Goal: Task Accomplishment & Management: Use online tool/utility

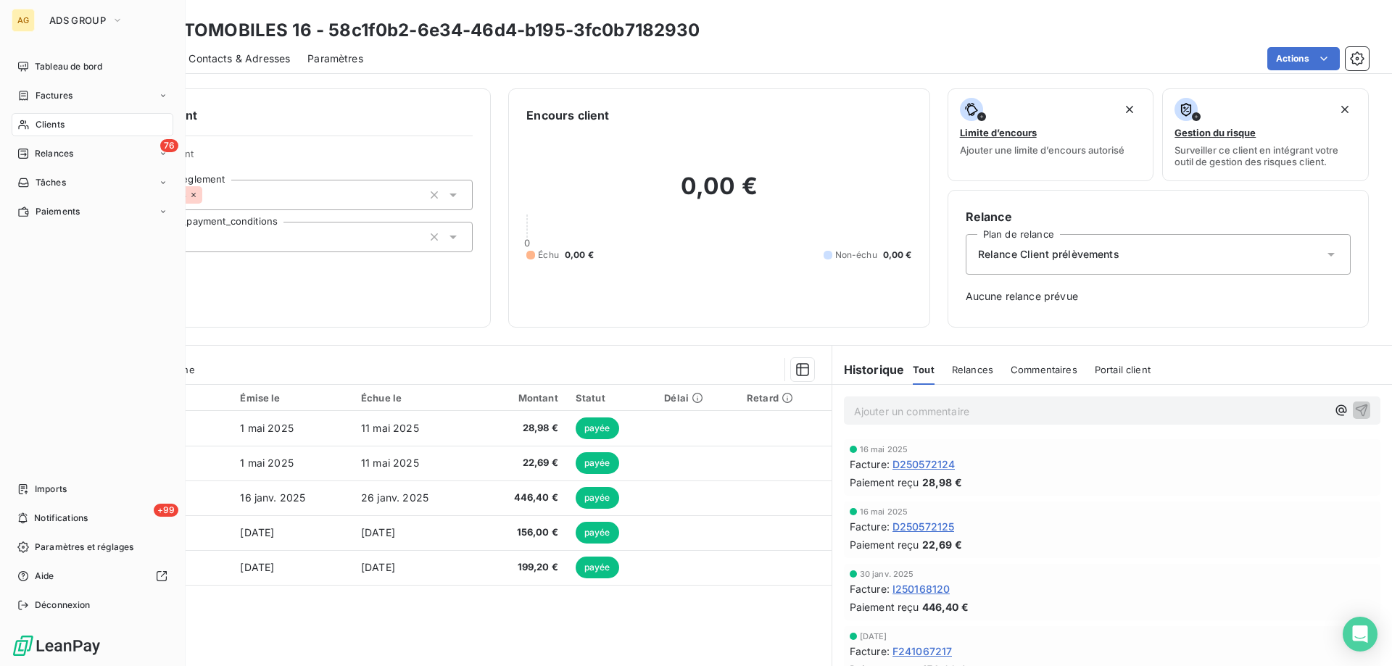
click at [73, 121] on div "Clients" at bounding box center [93, 124] width 162 height 23
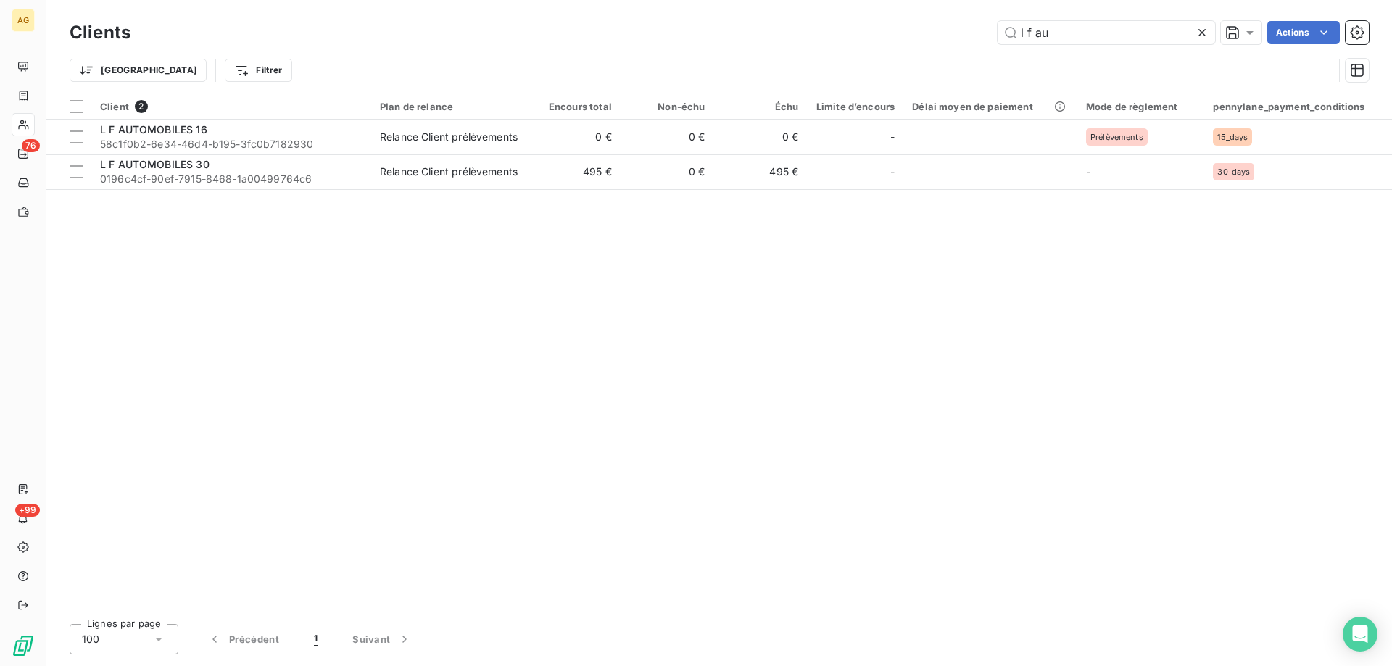
drag, startPoint x: 1114, startPoint y: 26, endPoint x: 798, endPoint y: 30, distance: 316.1
click at [789, 27] on div "l f au Actions" at bounding box center [758, 32] width 1221 height 23
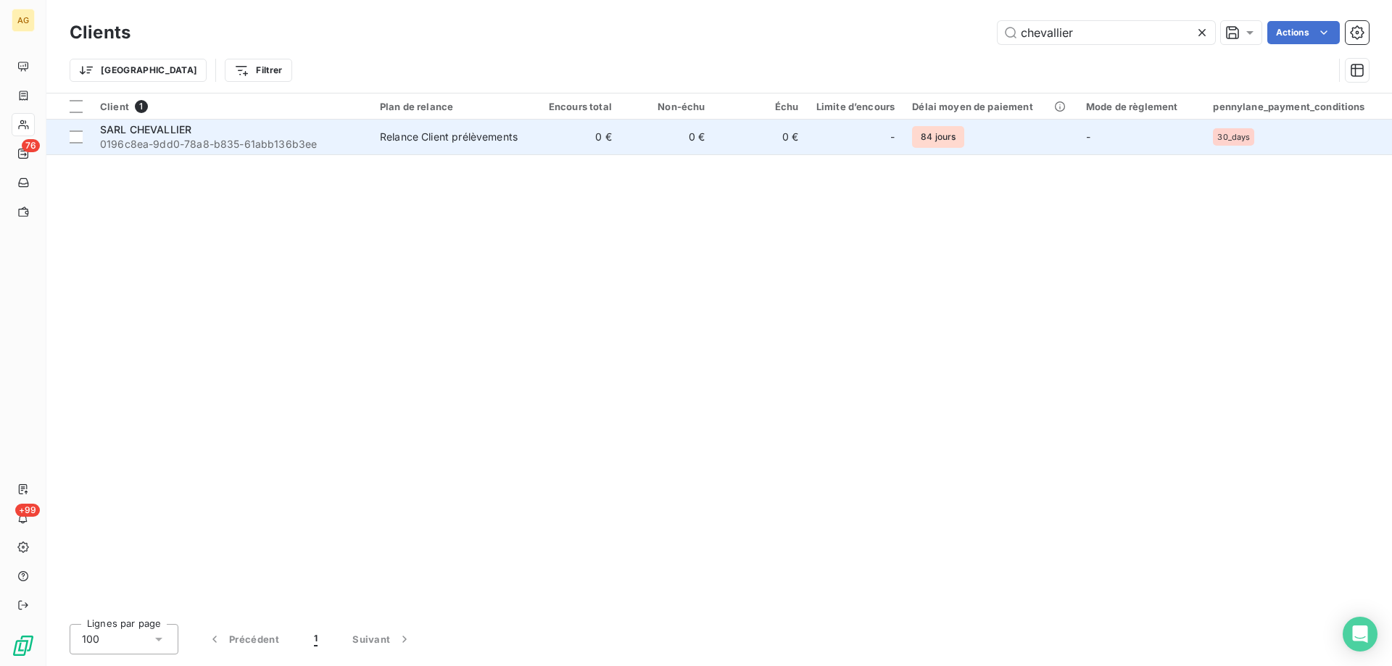
type input "chevallier"
click at [140, 131] on span "SARL CHEVALLIER" at bounding box center [145, 129] width 91 height 12
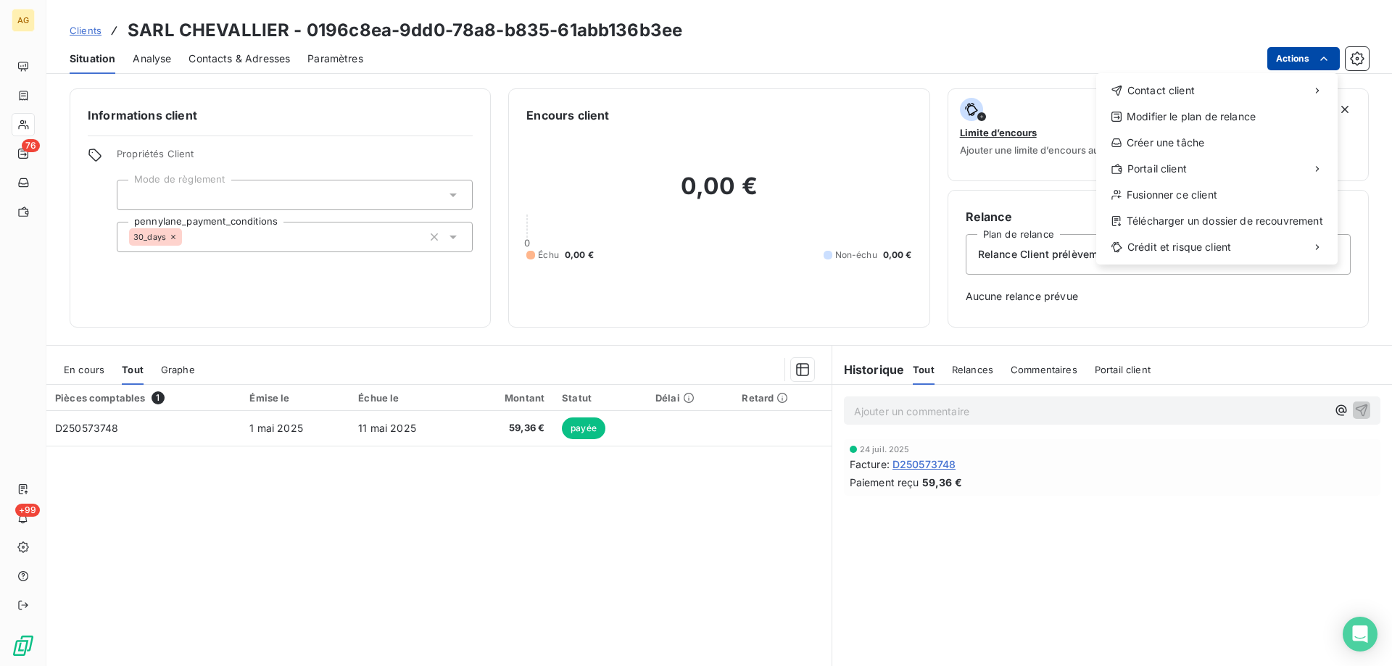
click at [1316, 56] on html "AG 76 +99 Clients SARL CHEVALLIER - 0196c8ea-9dd0-78a8-b835-61abb136b3ee Situat…" at bounding box center [696, 333] width 1392 height 666
click at [990, 200] on div "Copier le lien vers le portail" at bounding box center [1002, 200] width 165 height 23
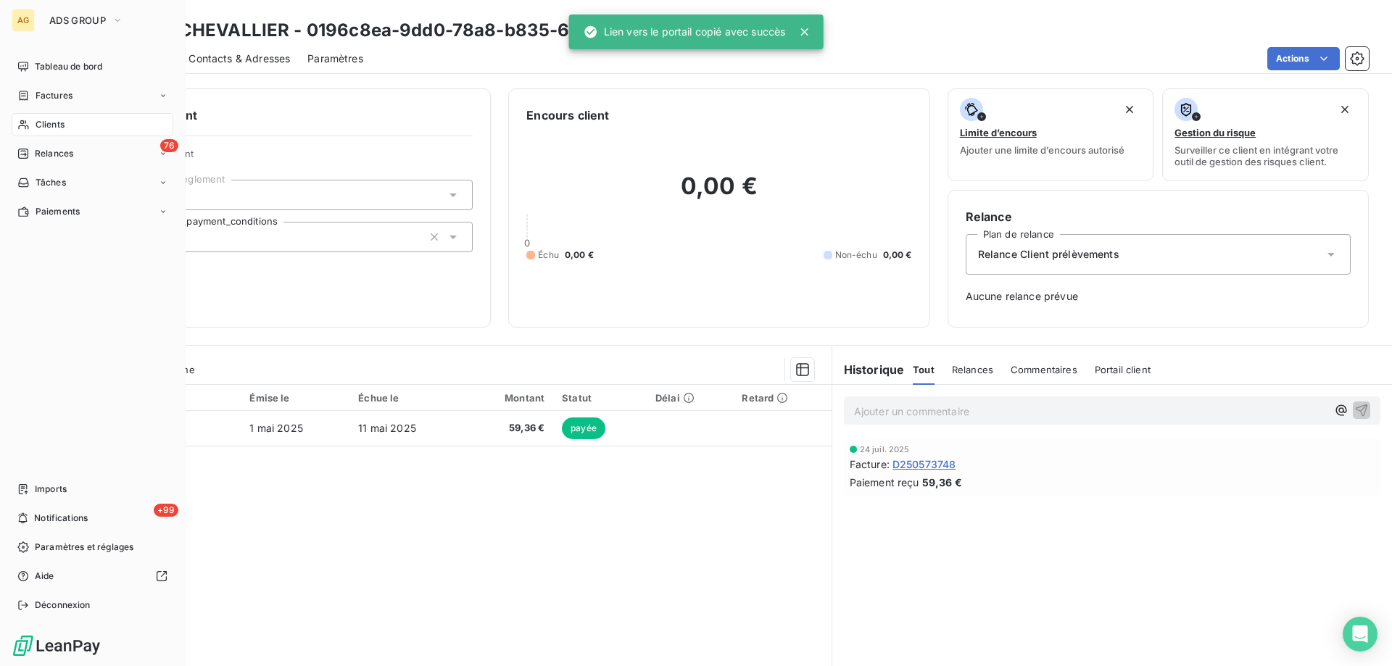
click at [41, 129] on span "Clients" at bounding box center [50, 124] width 29 height 13
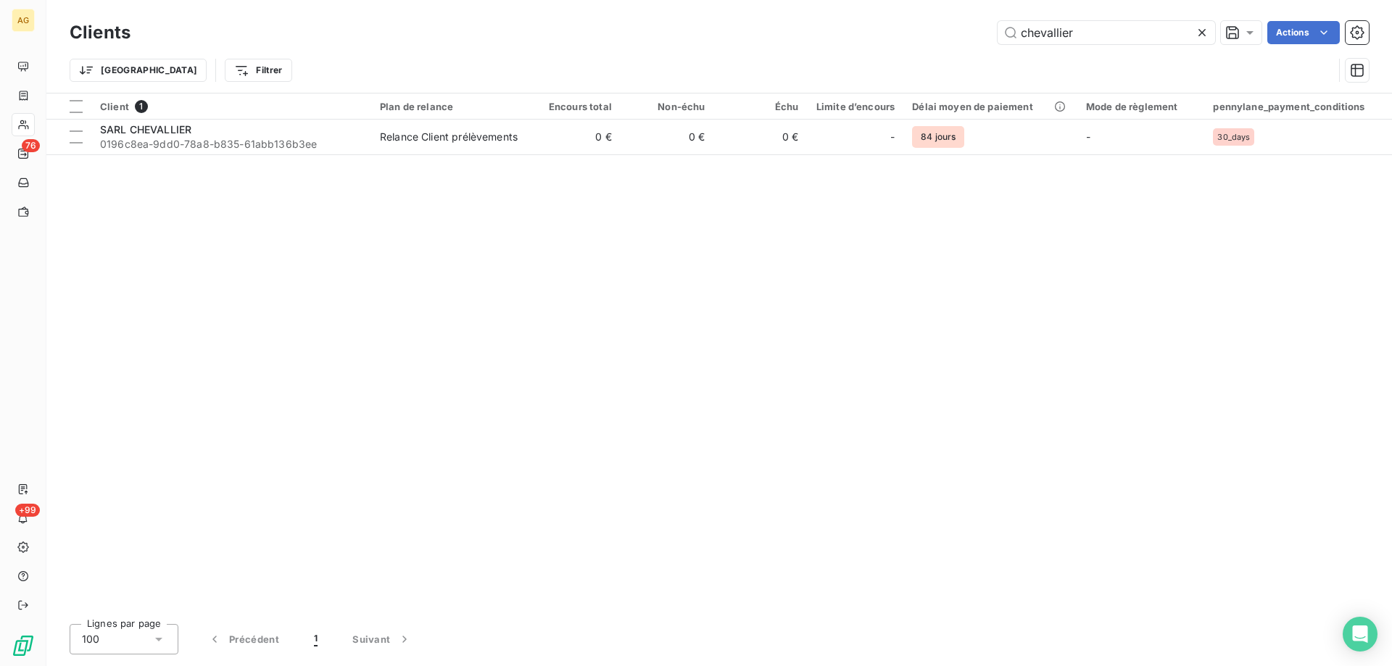
drag, startPoint x: 1088, startPoint y: 30, endPoint x: 875, endPoint y: 28, distance: 213.1
click at [875, 28] on div "chevallier Actions" at bounding box center [758, 32] width 1221 height 23
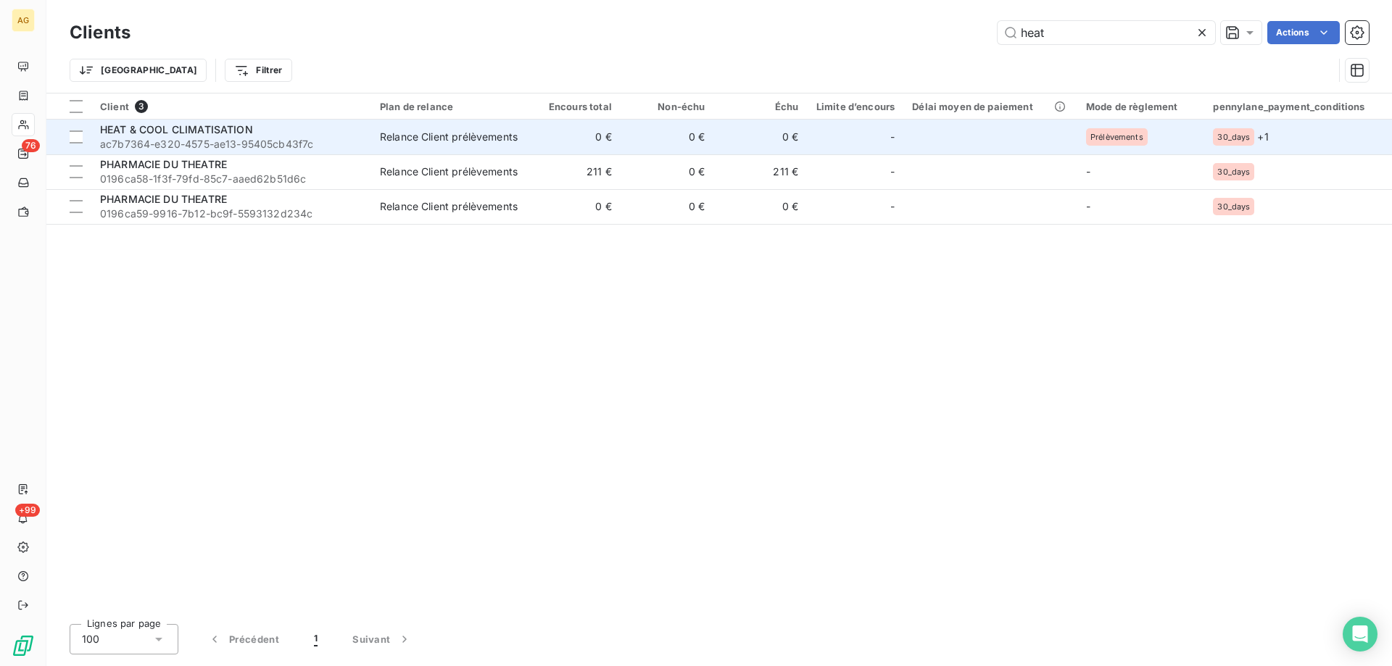
type input "heat"
click at [171, 128] on span "HEAT & COOL CLIMATISATION" at bounding box center [176, 129] width 153 height 12
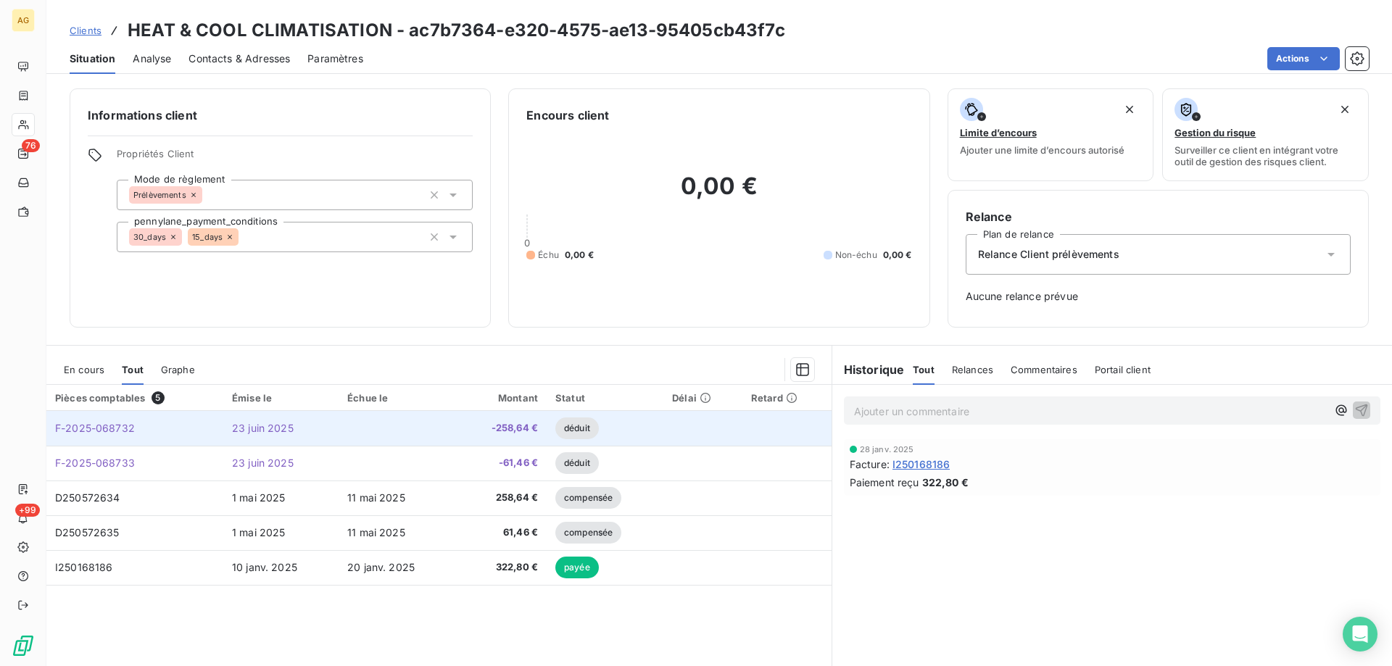
click at [96, 431] on span "F-2025-068732" at bounding box center [95, 428] width 80 height 12
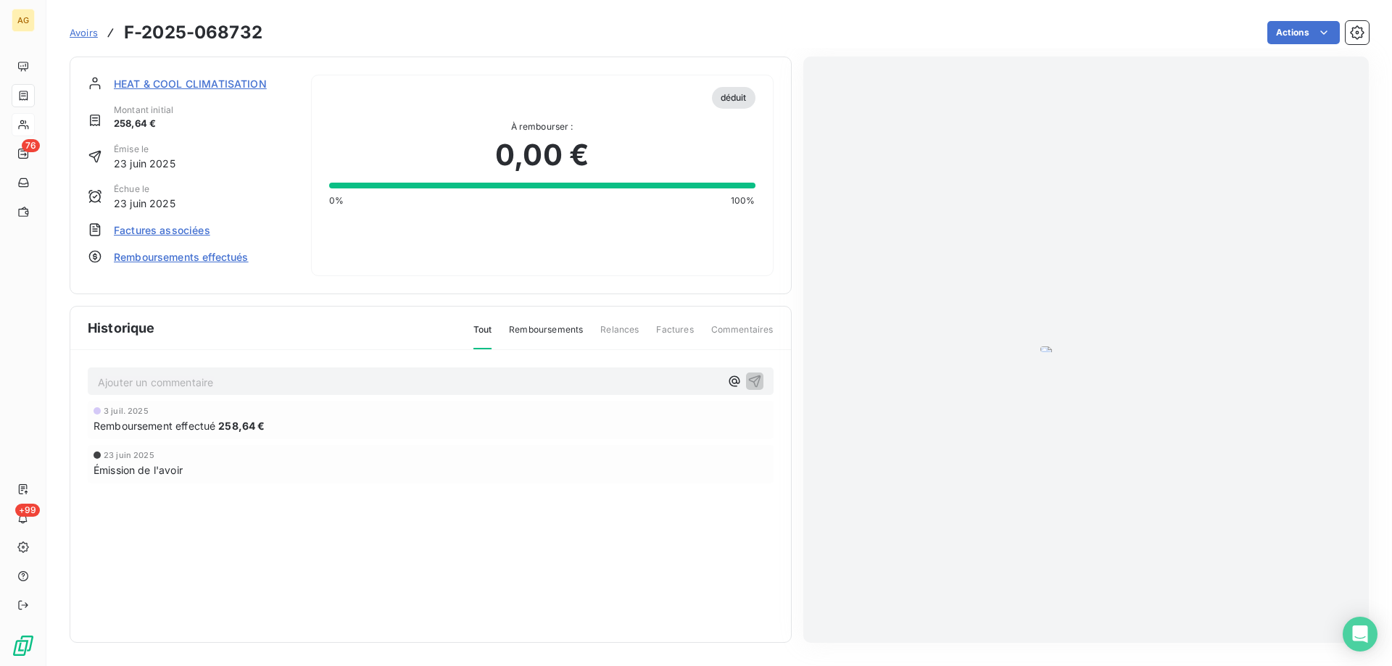
click at [1098, 347] on img "button" at bounding box center [1085, 350] width 91 height 6
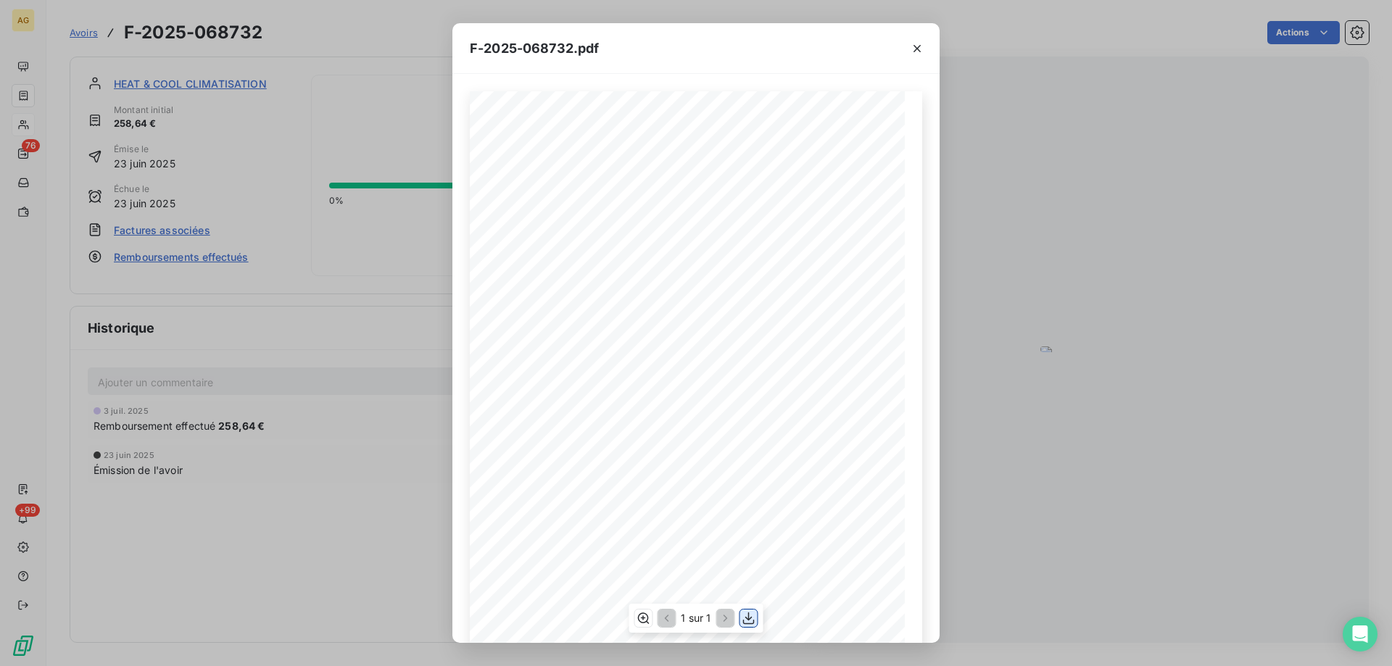
click at [749, 618] on icon "button" at bounding box center [749, 619] width 12 height 12
drag, startPoint x: 921, startPoint y: 44, endPoint x: 908, endPoint y: 46, distance: 13.2
click at [921, 44] on icon "button" at bounding box center [917, 48] width 14 height 14
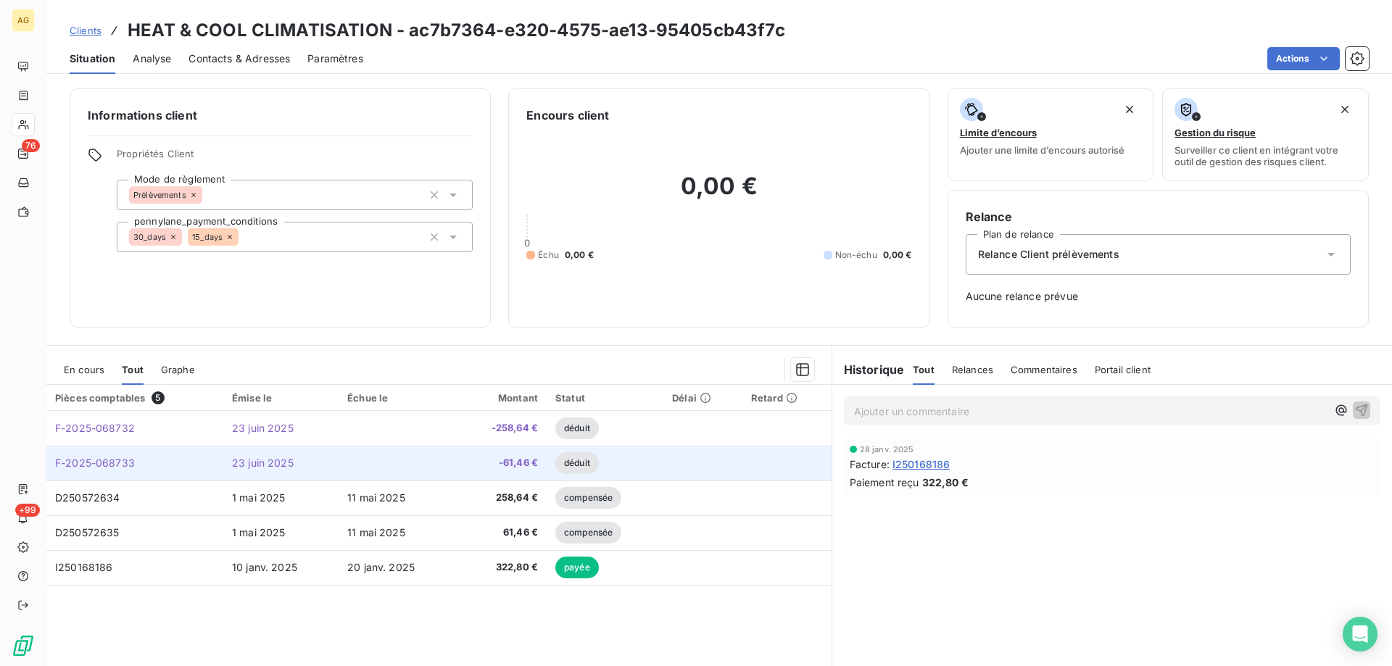
click at [99, 458] on span "F-2025-068733" at bounding box center [95, 463] width 80 height 12
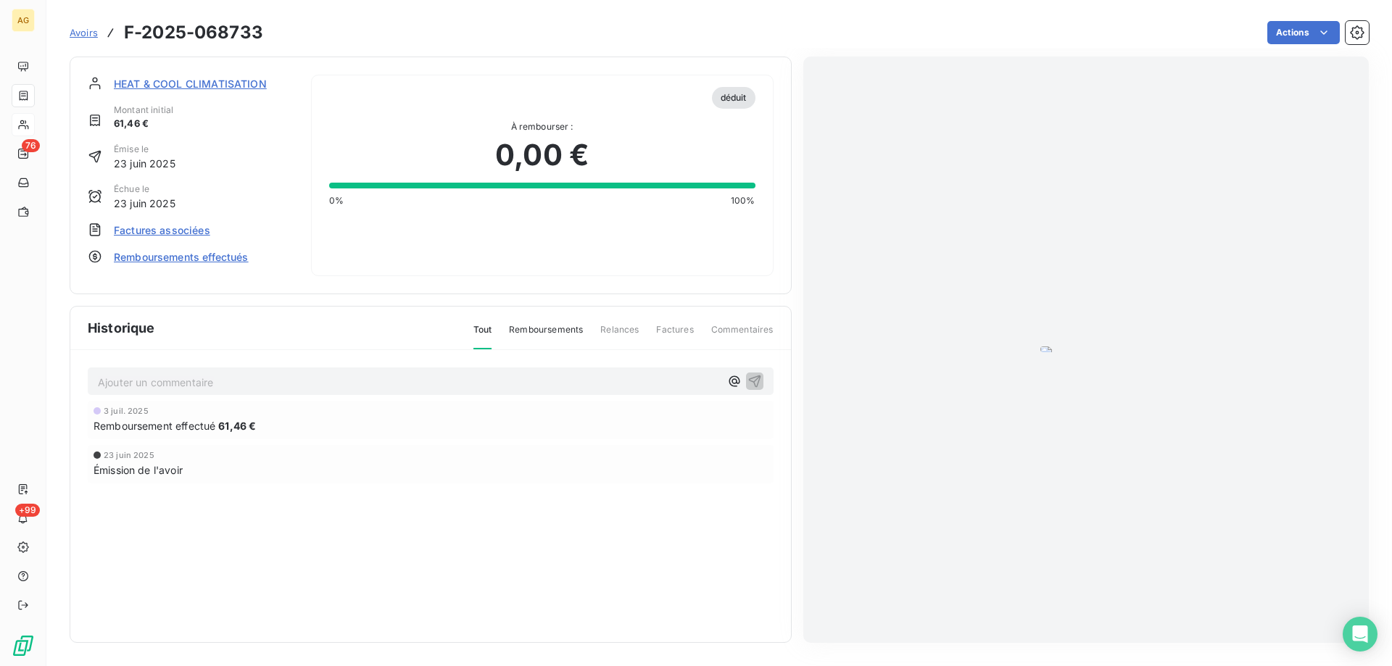
click at [1063, 352] on img "button" at bounding box center [1085, 350] width 91 height 6
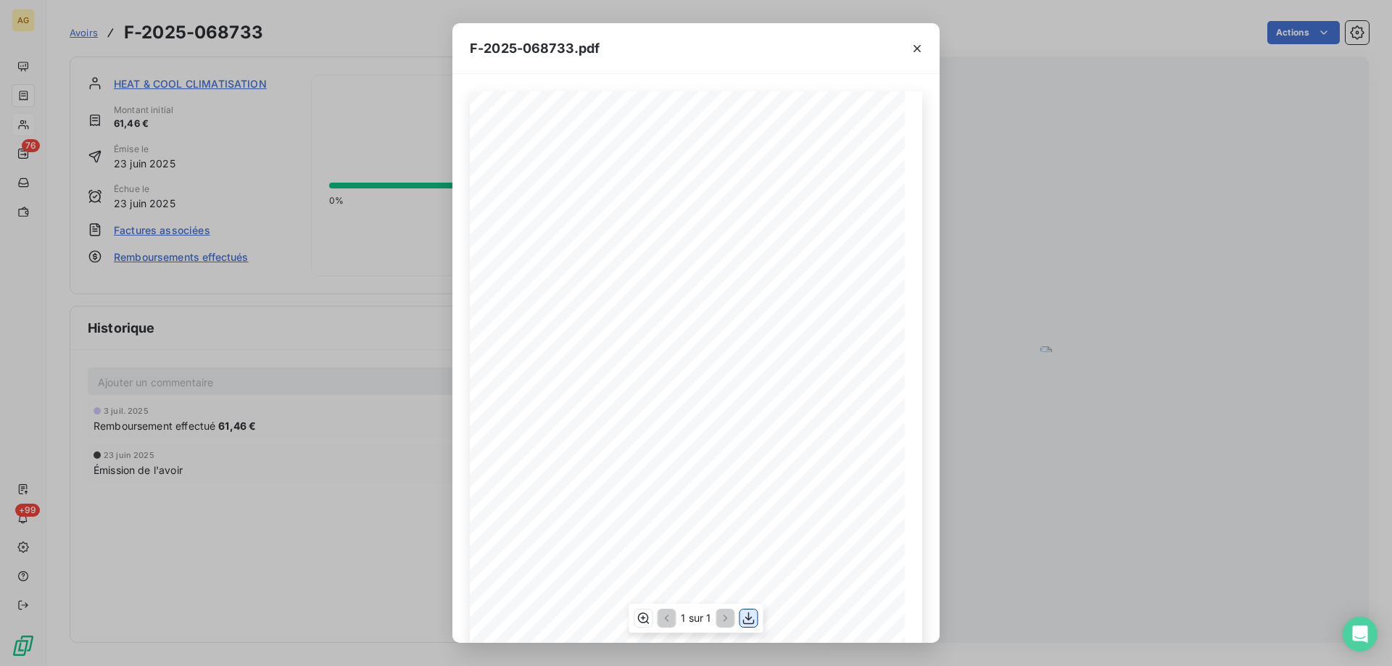
click at [750, 616] on icon "button" at bounding box center [749, 618] width 14 height 14
drag, startPoint x: 919, startPoint y: 47, endPoint x: 901, endPoint y: 59, distance: 21.3
click at [919, 47] on icon "button" at bounding box center [916, 48] width 7 height 7
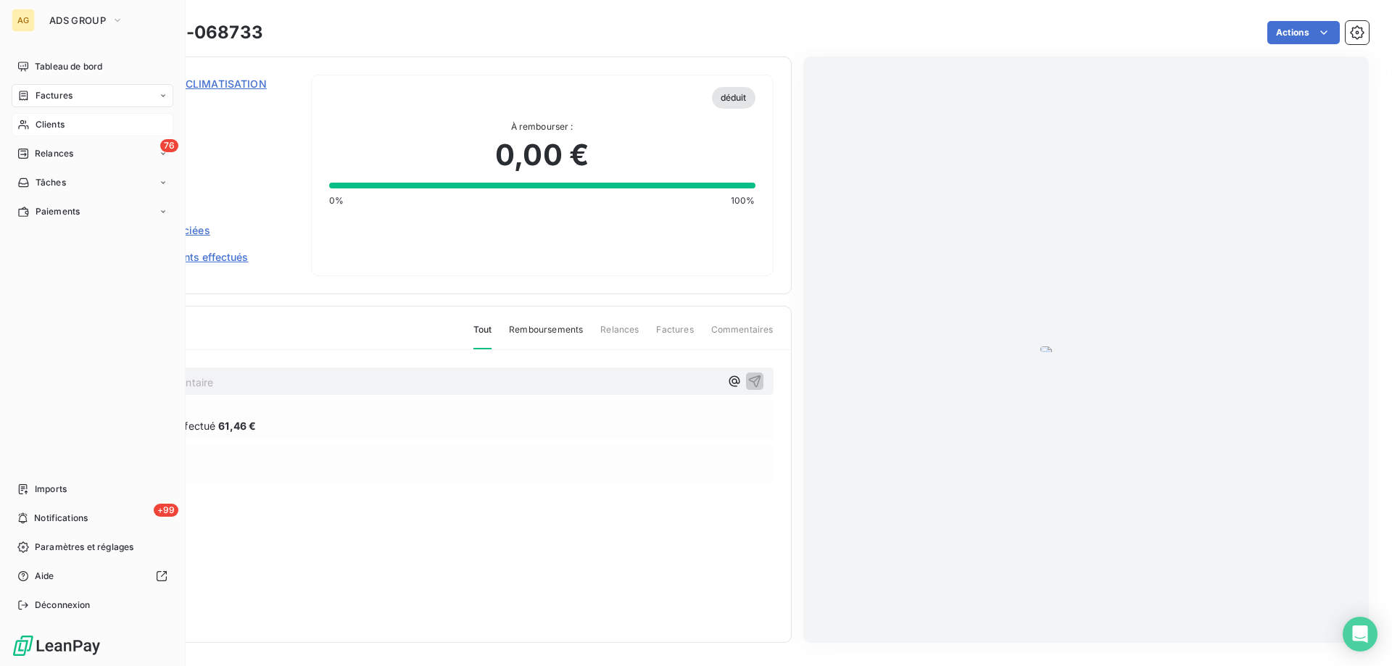
click at [40, 125] on span "Clients" at bounding box center [50, 124] width 29 height 13
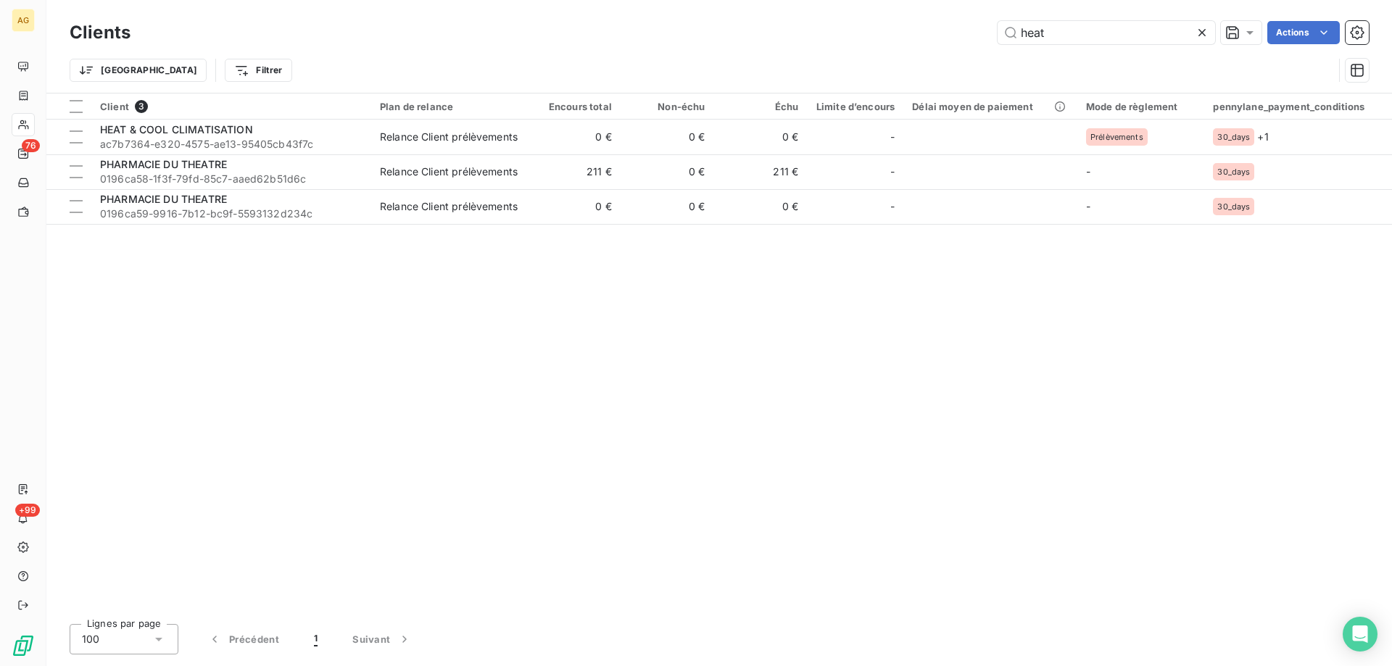
drag, startPoint x: 974, startPoint y: 35, endPoint x: 926, endPoint y: 35, distance: 48.6
click at [926, 35] on div "heat Actions" at bounding box center [758, 32] width 1221 height 23
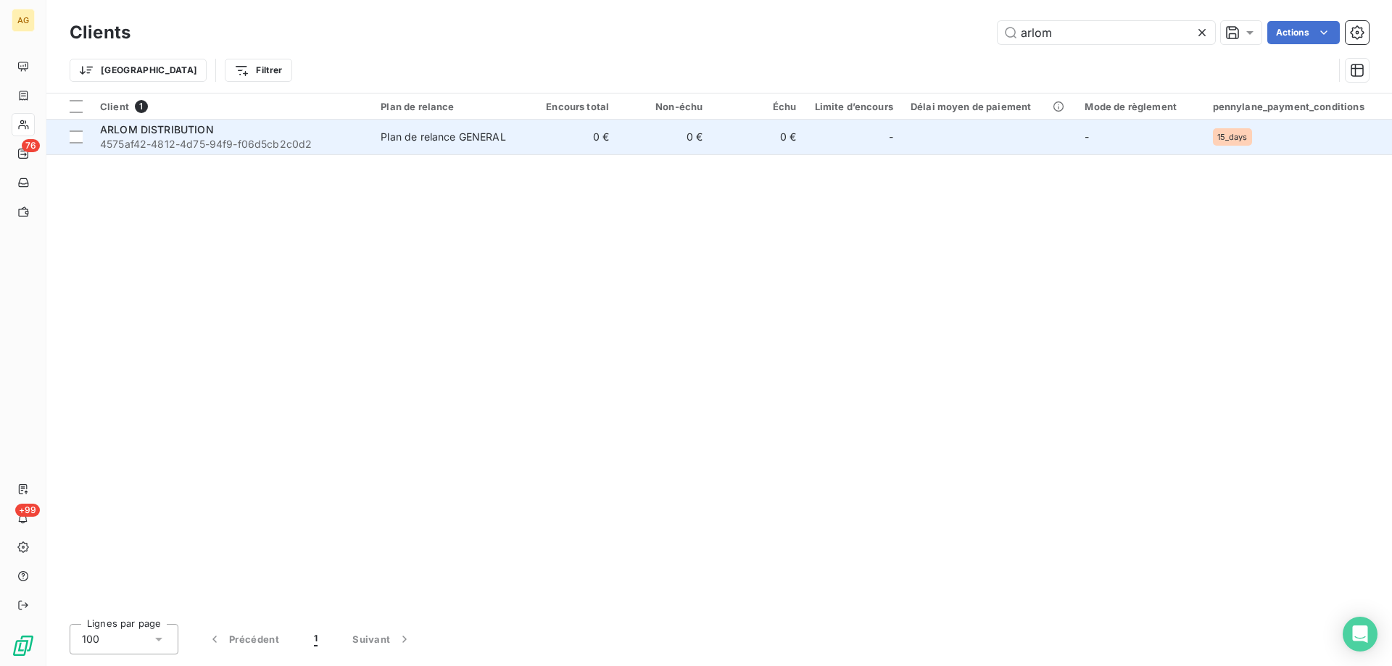
type input "arlom"
click at [173, 145] on span "4575af42-4812-4d75-94f9-f06d5cb2c0d2" at bounding box center [231, 144] width 263 height 14
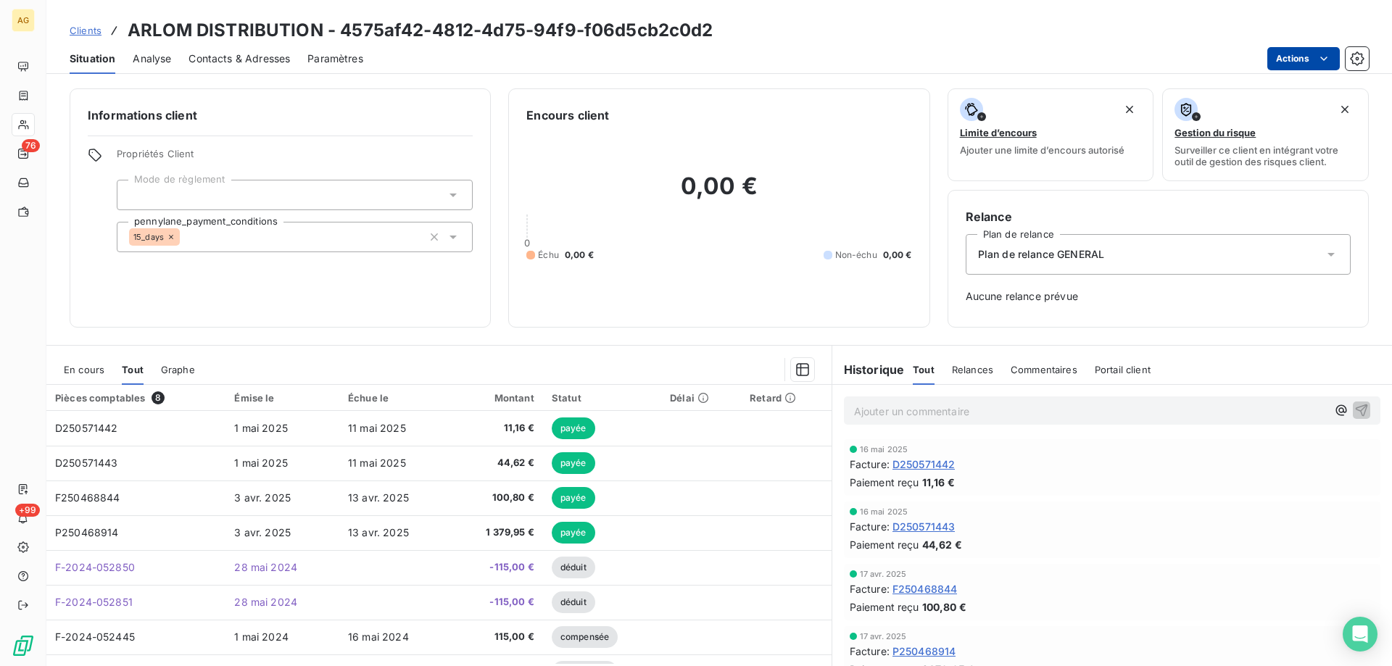
click at [1314, 57] on html "AG 76 +99 Clients ARLOM DISTRIBUTION - 4575af42-4812-4d75-94f9-f06d5cb2c0d2 Sit…" at bounding box center [696, 333] width 1392 height 666
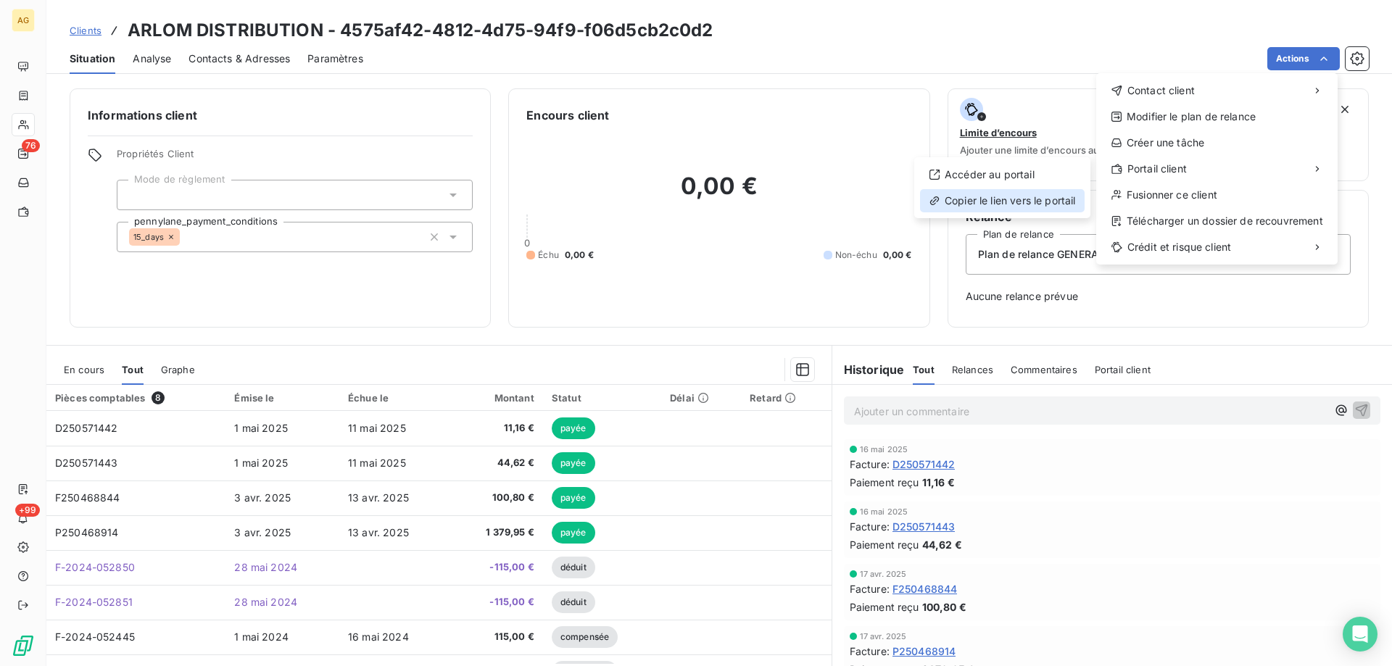
click at [999, 204] on div "Copier le lien vers le portail" at bounding box center [1002, 200] width 165 height 23
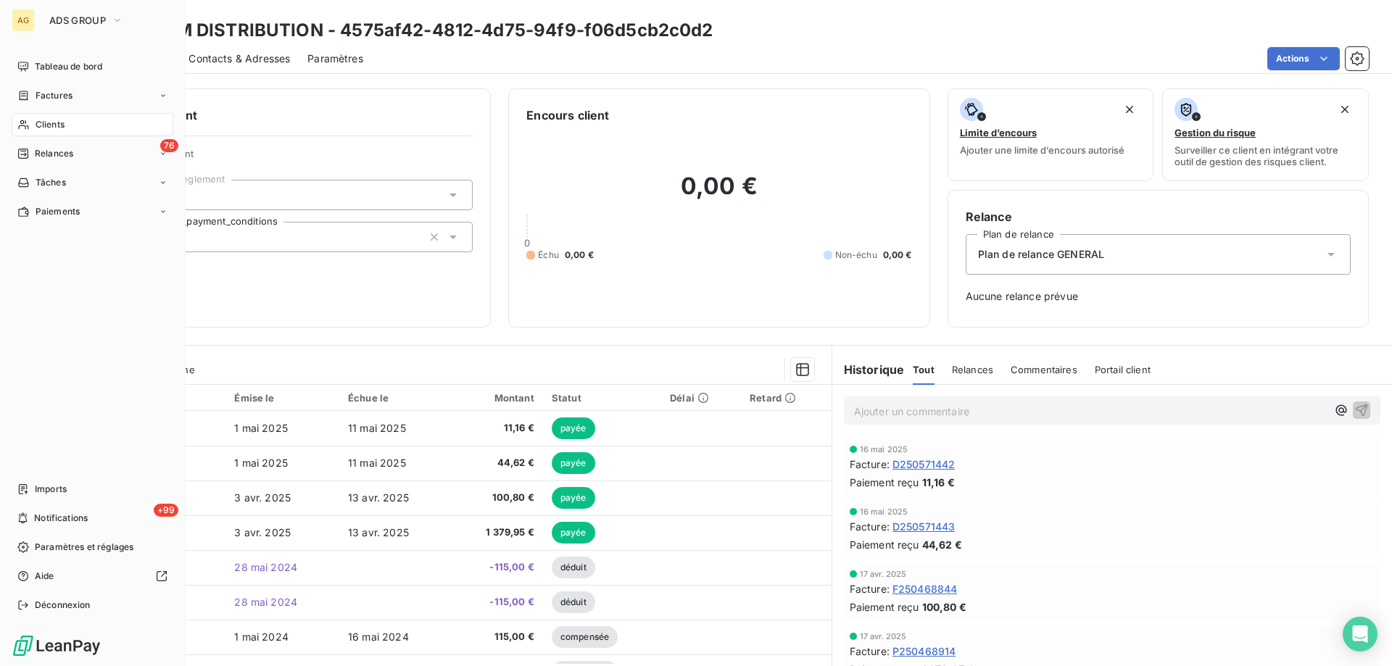
click at [69, 121] on div "Clients" at bounding box center [93, 124] width 162 height 23
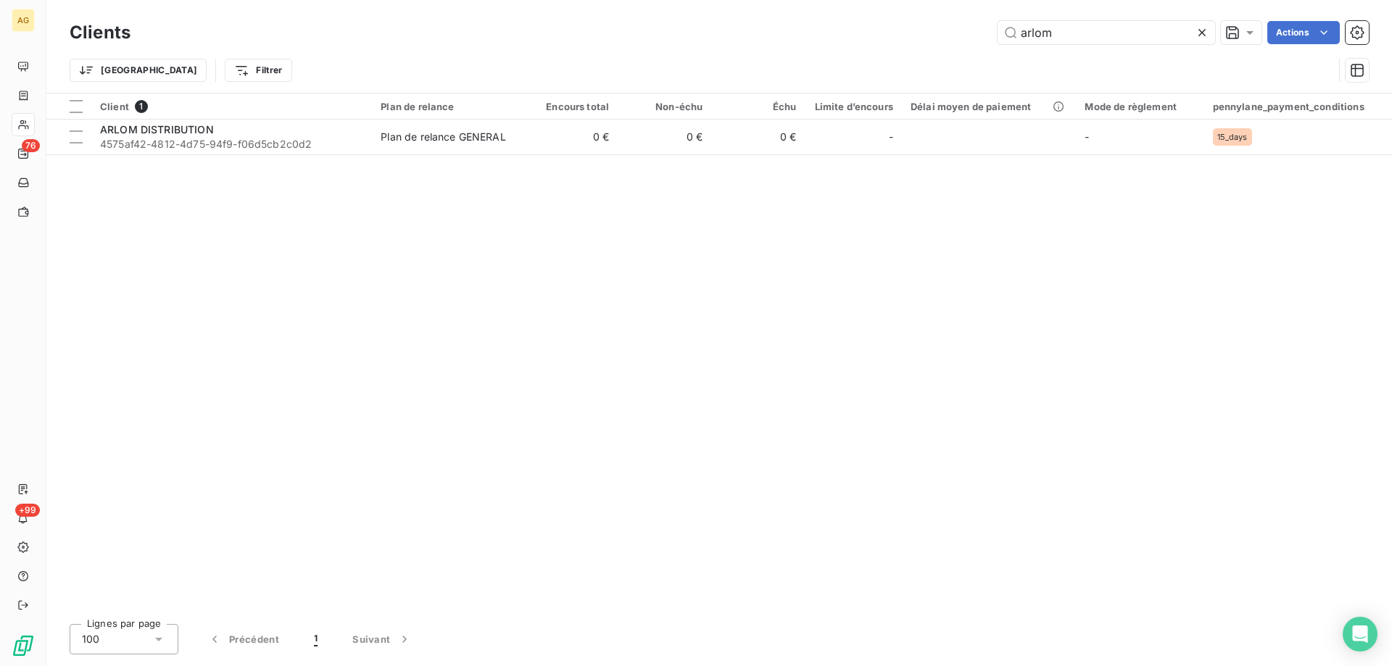
drag, startPoint x: 1118, startPoint y: 36, endPoint x: 779, endPoint y: 37, distance: 338.6
click at [779, 37] on div "arlom Actions" at bounding box center [758, 32] width 1221 height 23
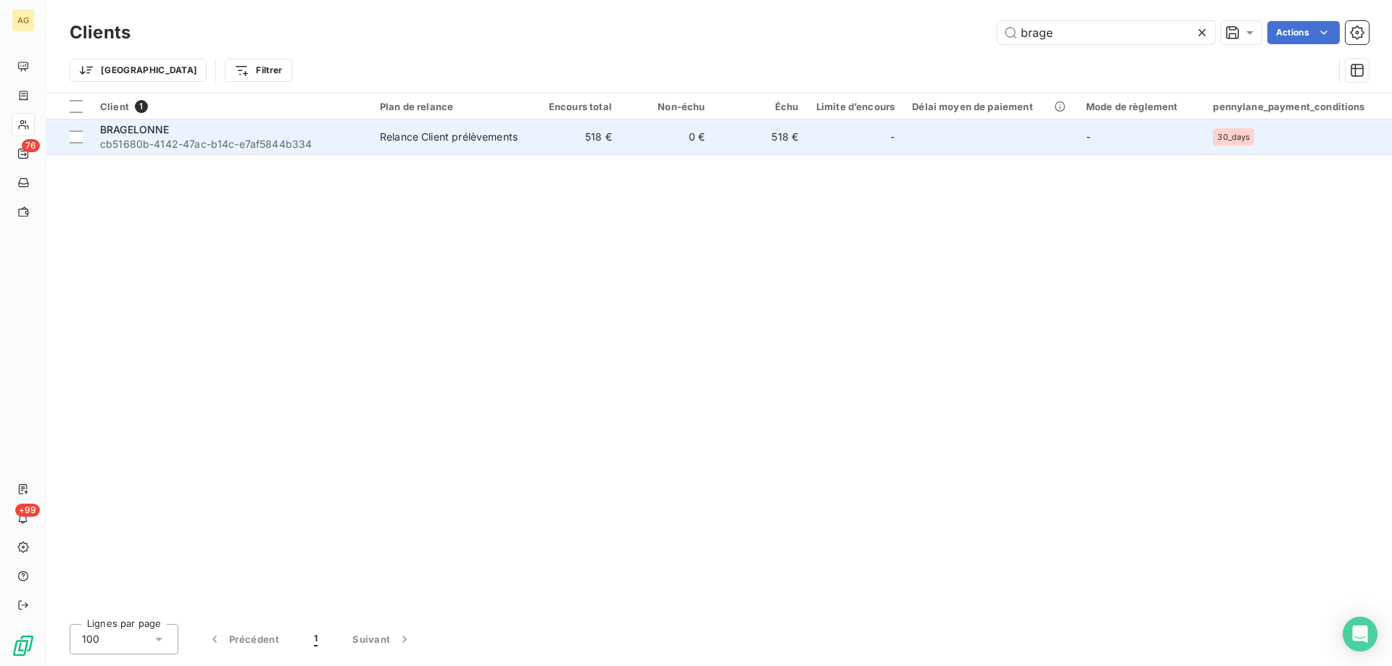
type input "brage"
click at [234, 137] on span "cb51680b-4142-47ac-b14c-e7af5844b334" at bounding box center [231, 144] width 262 height 14
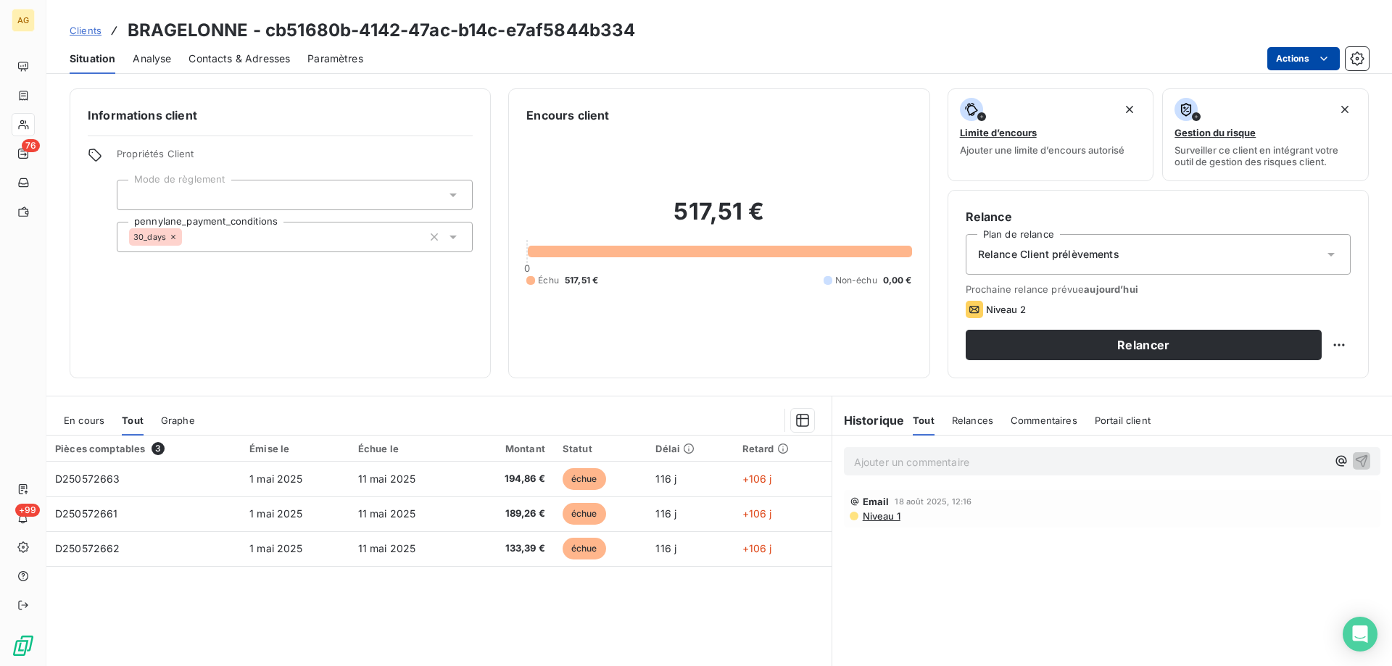
click at [1311, 52] on html "AG 76 +99 Clients BRAGELONNE - cb51680b-4142-47ac-b14c-e7af5844b334 Situation A…" at bounding box center [696, 333] width 1392 height 666
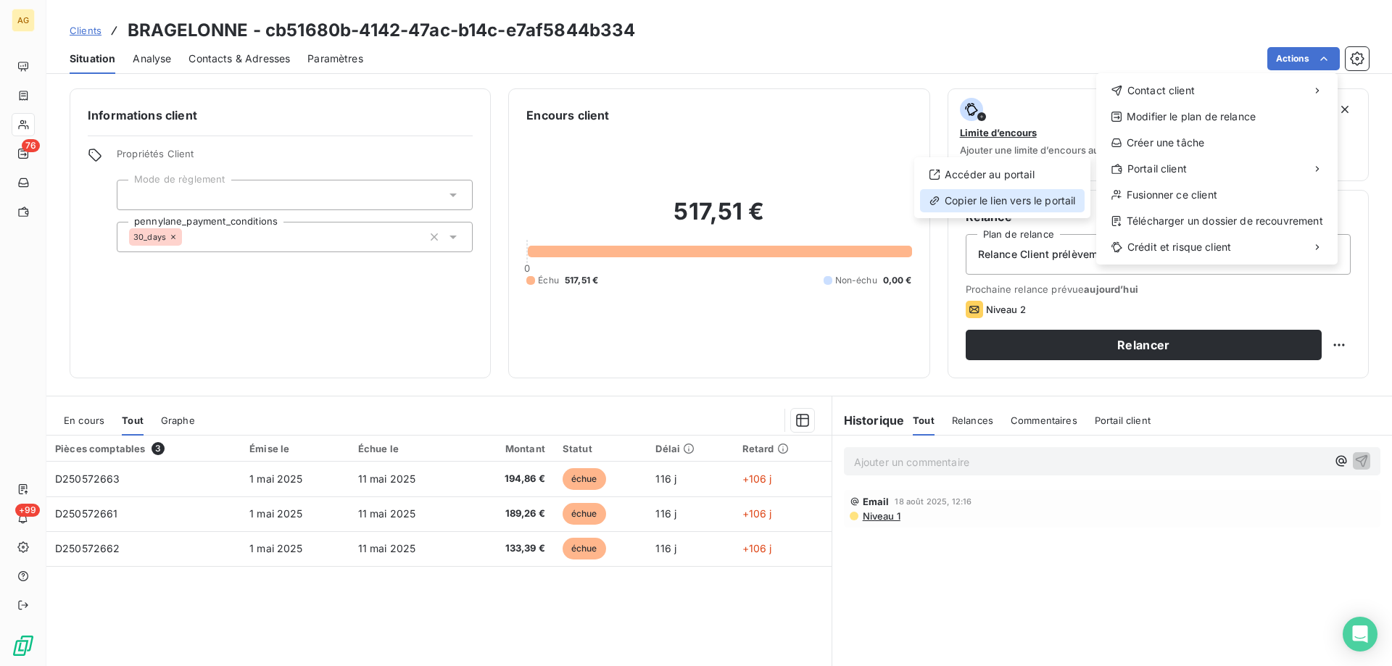
click at [951, 199] on div "Copier le lien vers le portail" at bounding box center [1002, 200] width 165 height 23
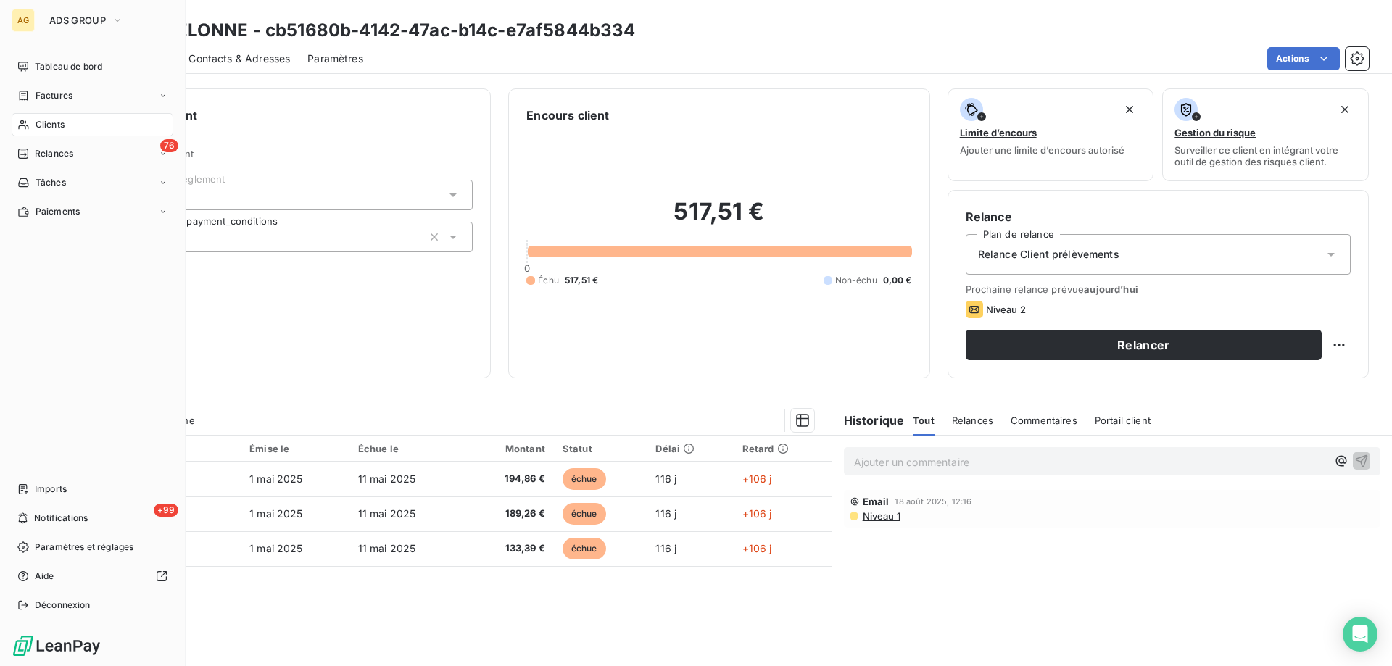
click at [46, 121] on span "Clients" at bounding box center [50, 124] width 29 height 13
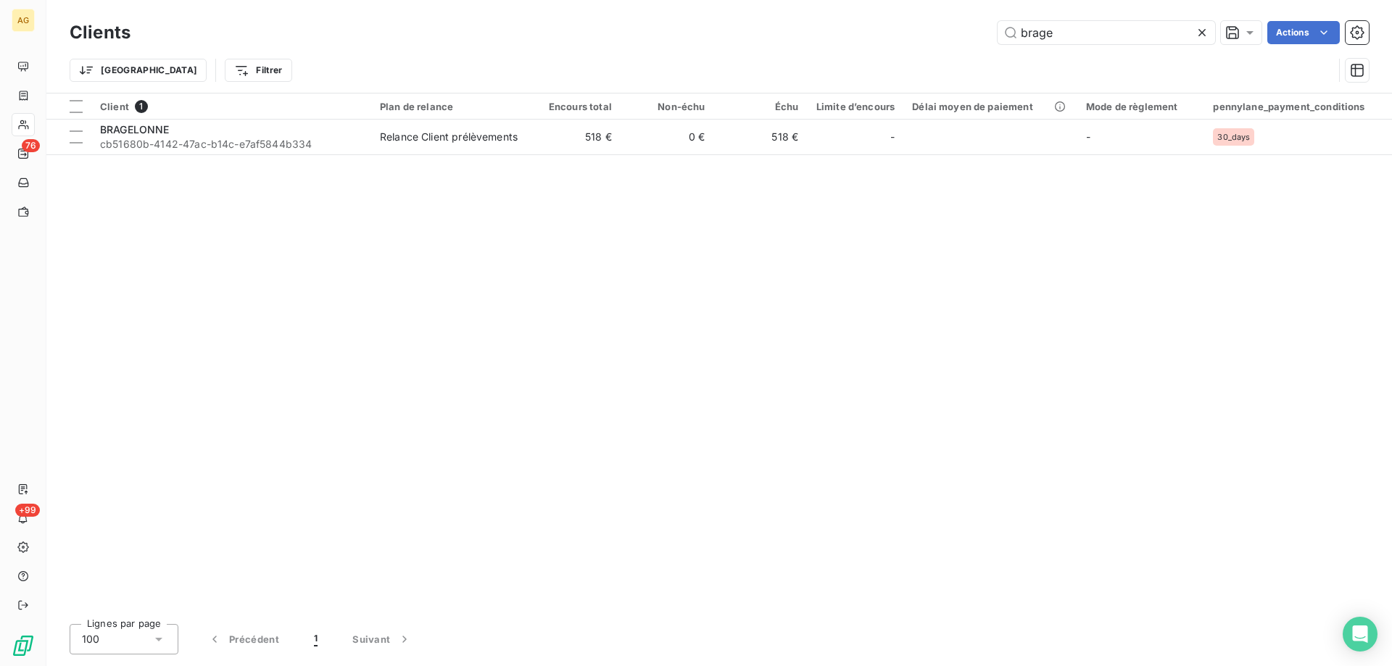
drag, startPoint x: 1071, startPoint y: 30, endPoint x: 899, endPoint y: 41, distance: 172.8
click at [885, 41] on div "brage Actions" at bounding box center [758, 32] width 1221 height 23
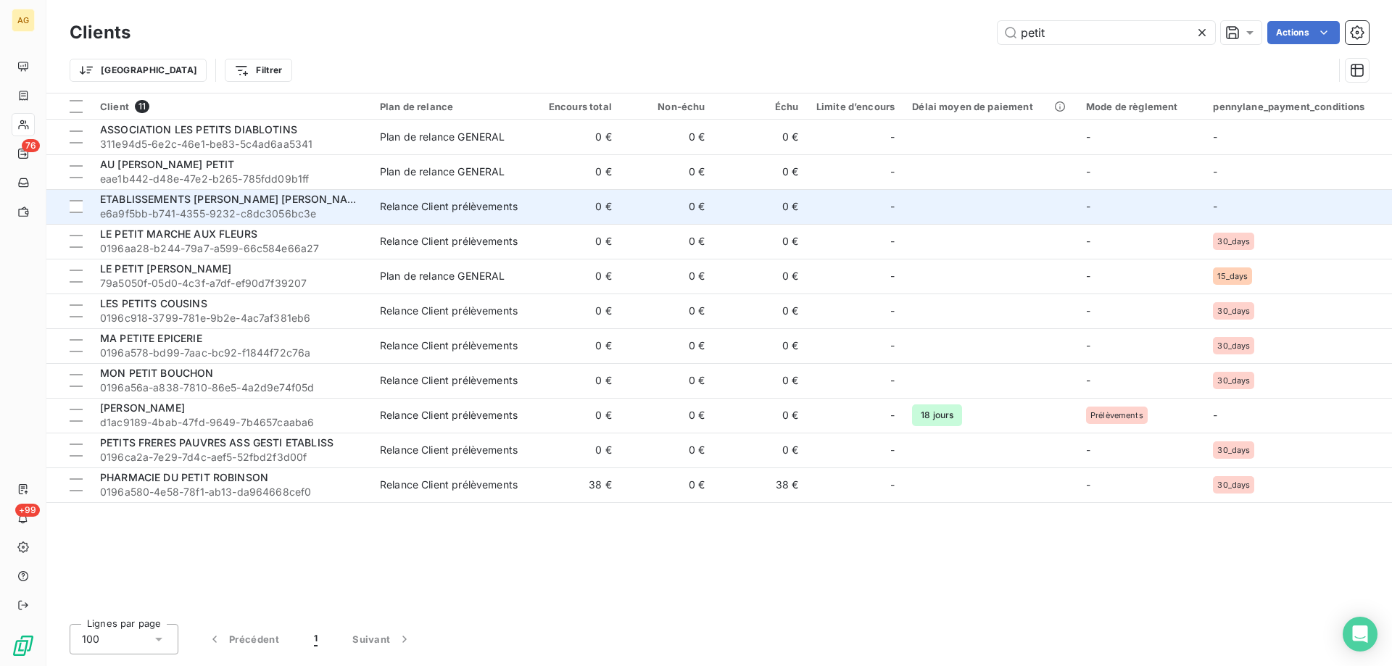
type input "petit"
click at [157, 202] on span "ETABLISSEMENTS [PERSON_NAME] [PERSON_NAME]" at bounding box center [233, 199] width 266 height 12
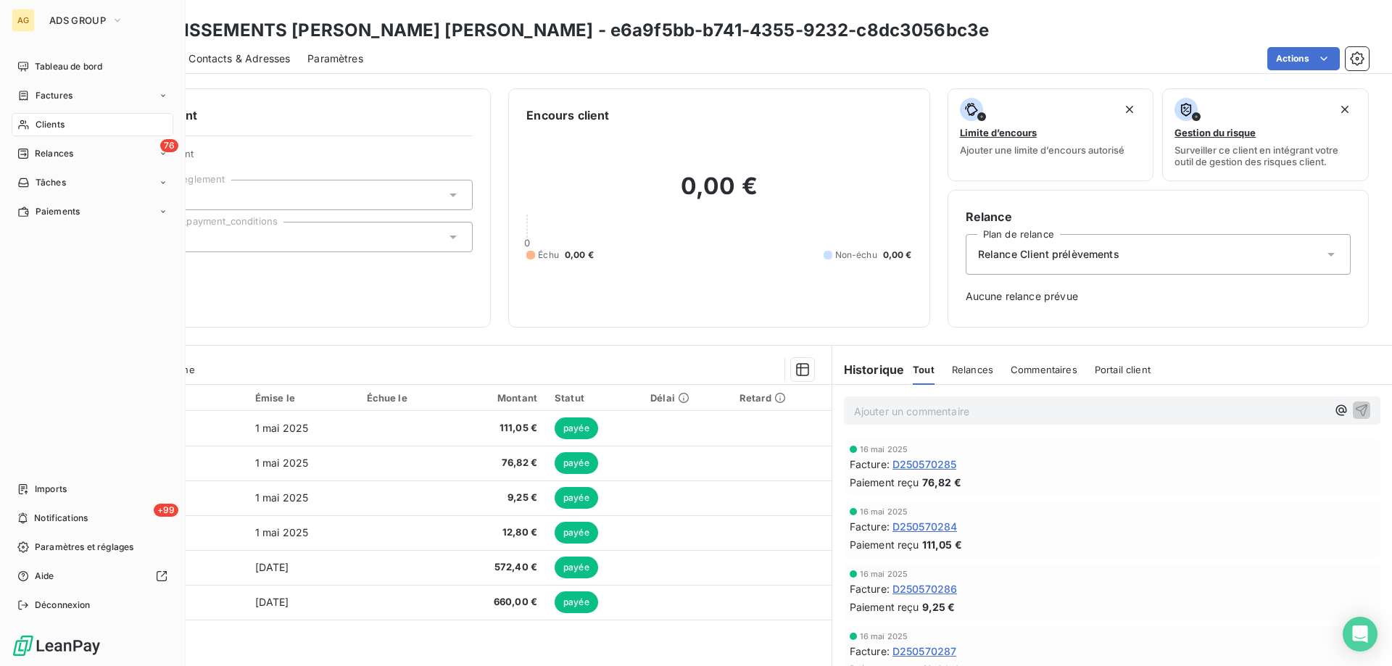
click at [65, 127] on div "Clients" at bounding box center [93, 124] width 162 height 23
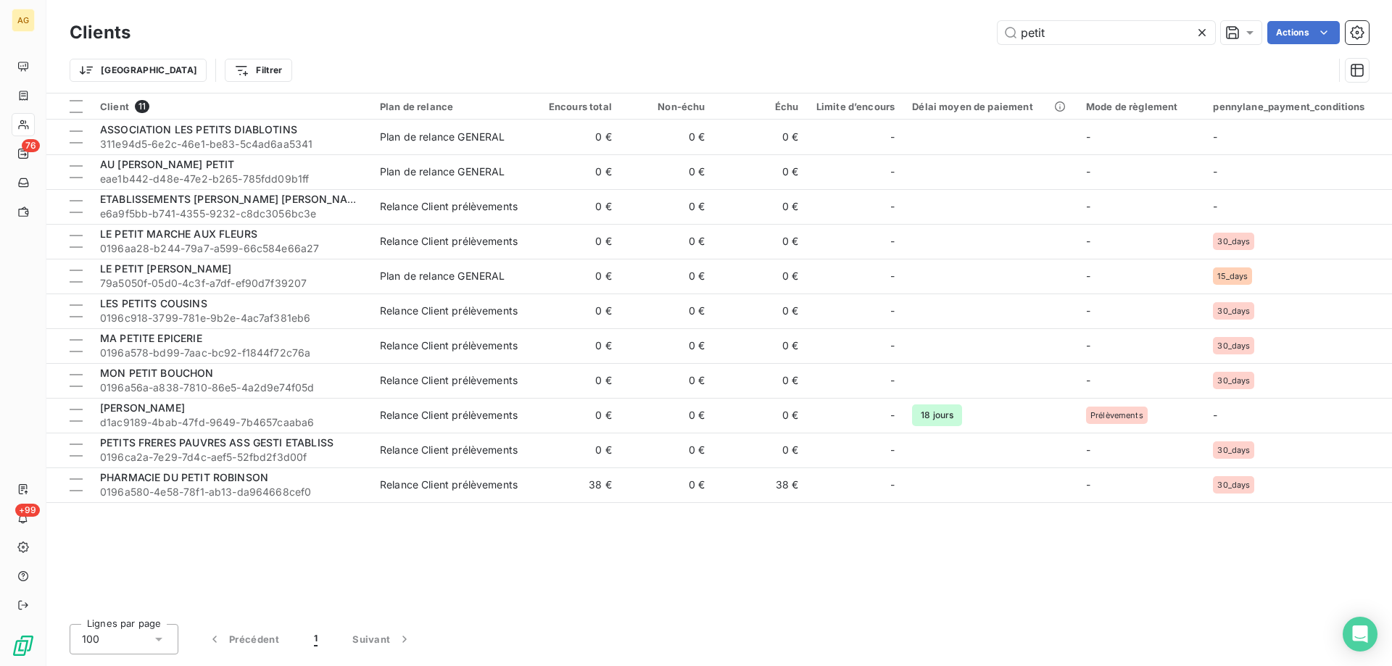
drag, startPoint x: 1065, startPoint y: 33, endPoint x: 871, endPoint y: 41, distance: 194.4
click at [871, 41] on div "petit Actions" at bounding box center [758, 32] width 1221 height 23
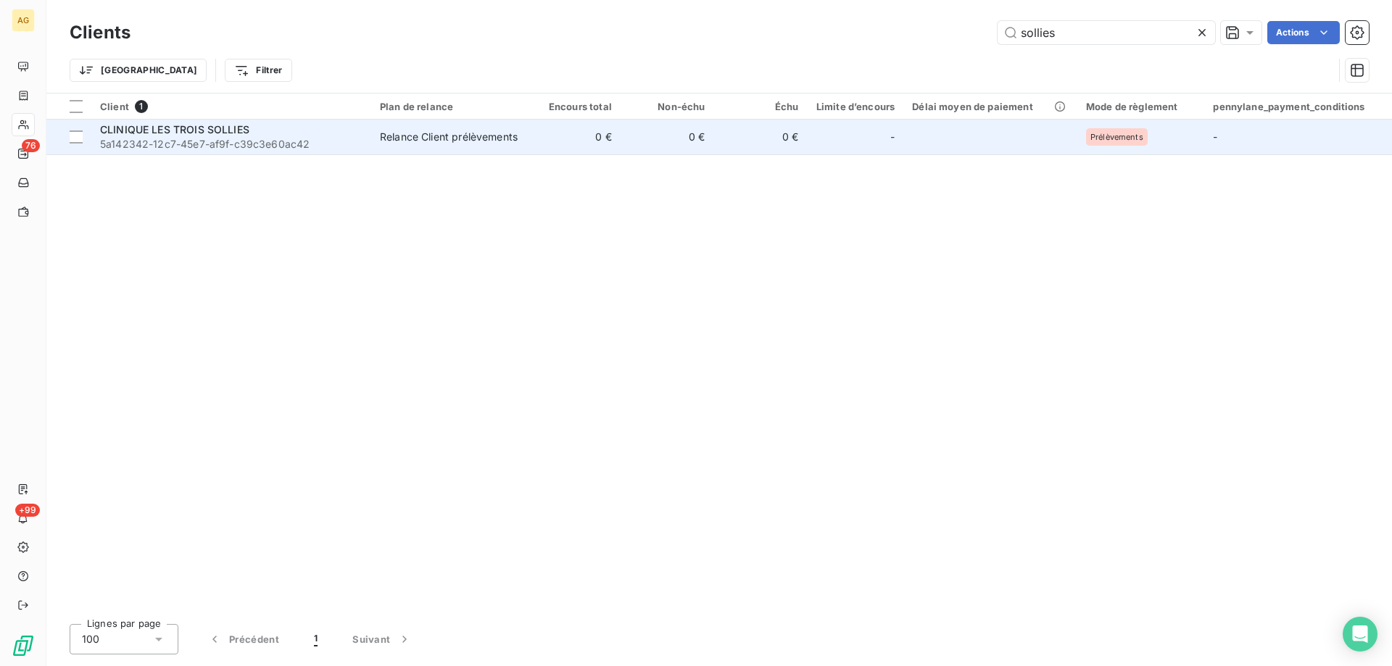
type input "sollies"
click at [173, 137] on span "5a142342-12c7-45e7-af9f-c39c3e60ac42" at bounding box center [231, 144] width 262 height 14
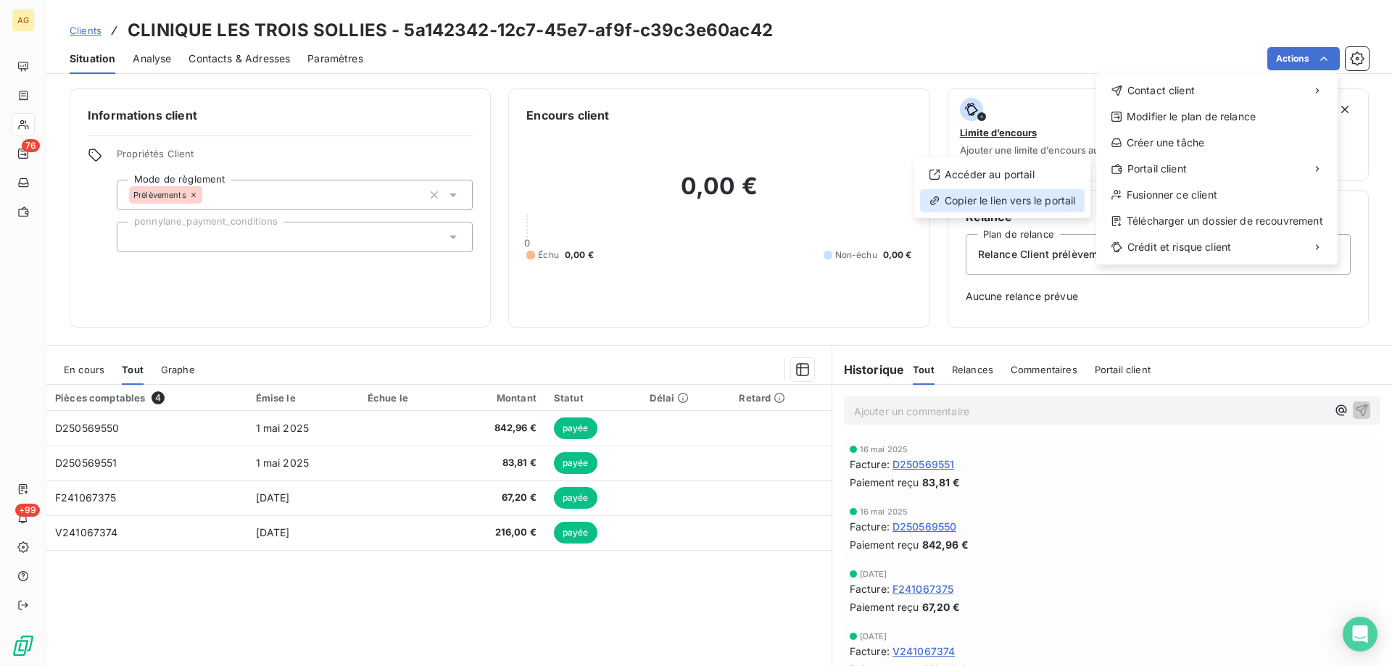
click at [960, 201] on div "Copier le lien vers le portail" at bounding box center [1002, 200] width 165 height 23
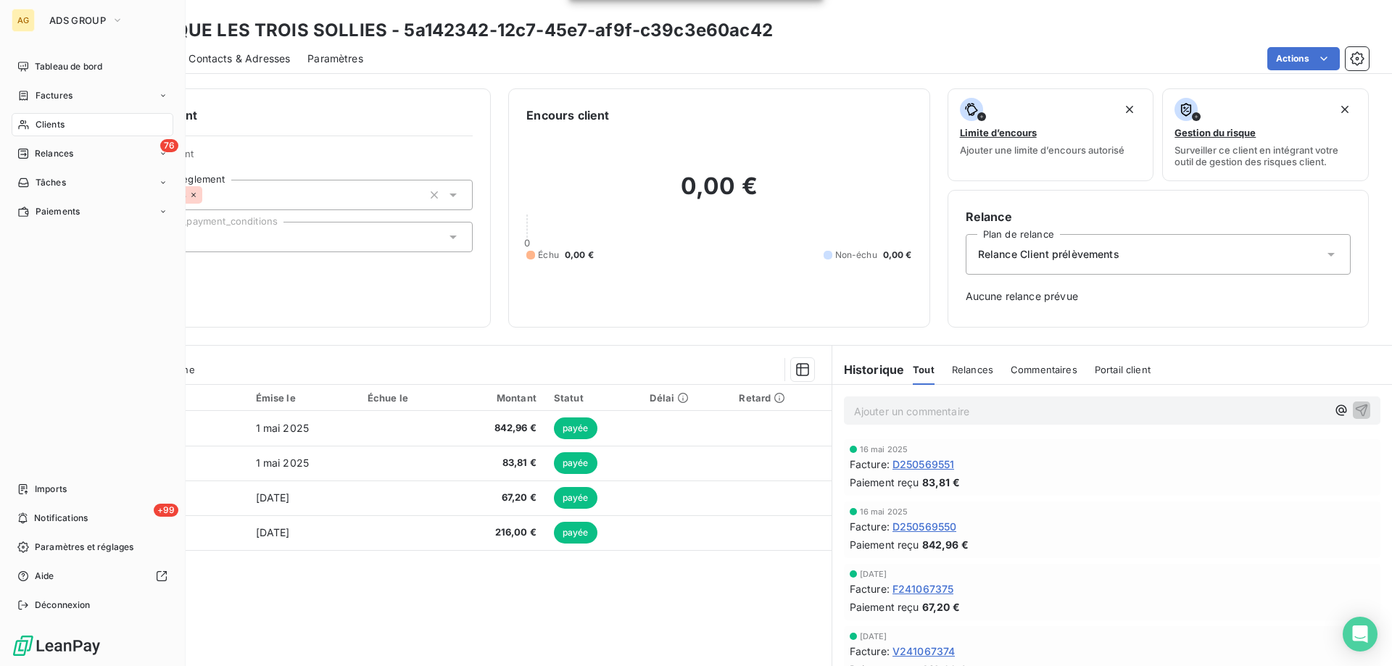
click at [49, 123] on span "Clients" at bounding box center [50, 124] width 29 height 13
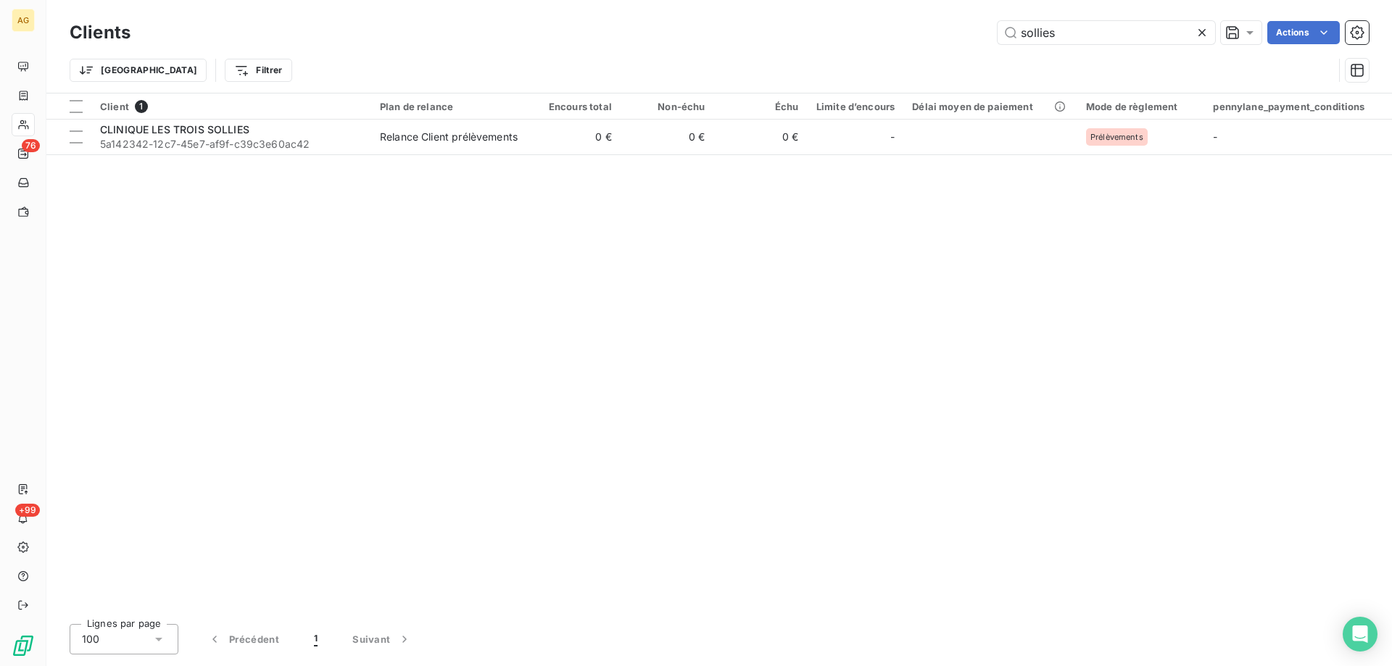
drag, startPoint x: 1078, startPoint y: 31, endPoint x: 921, endPoint y: 4, distance: 159.6
click at [930, 36] on div "sollies Actions" at bounding box center [758, 32] width 1221 height 23
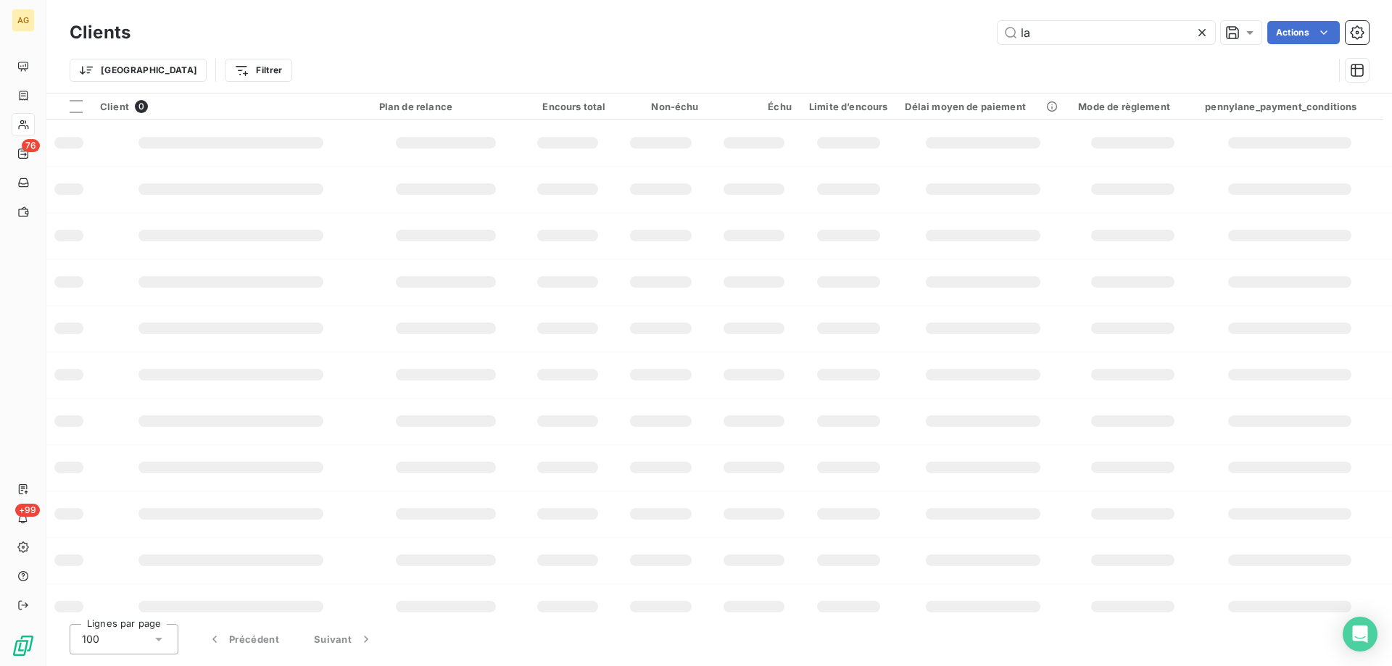
type input "l"
type input "elisee"
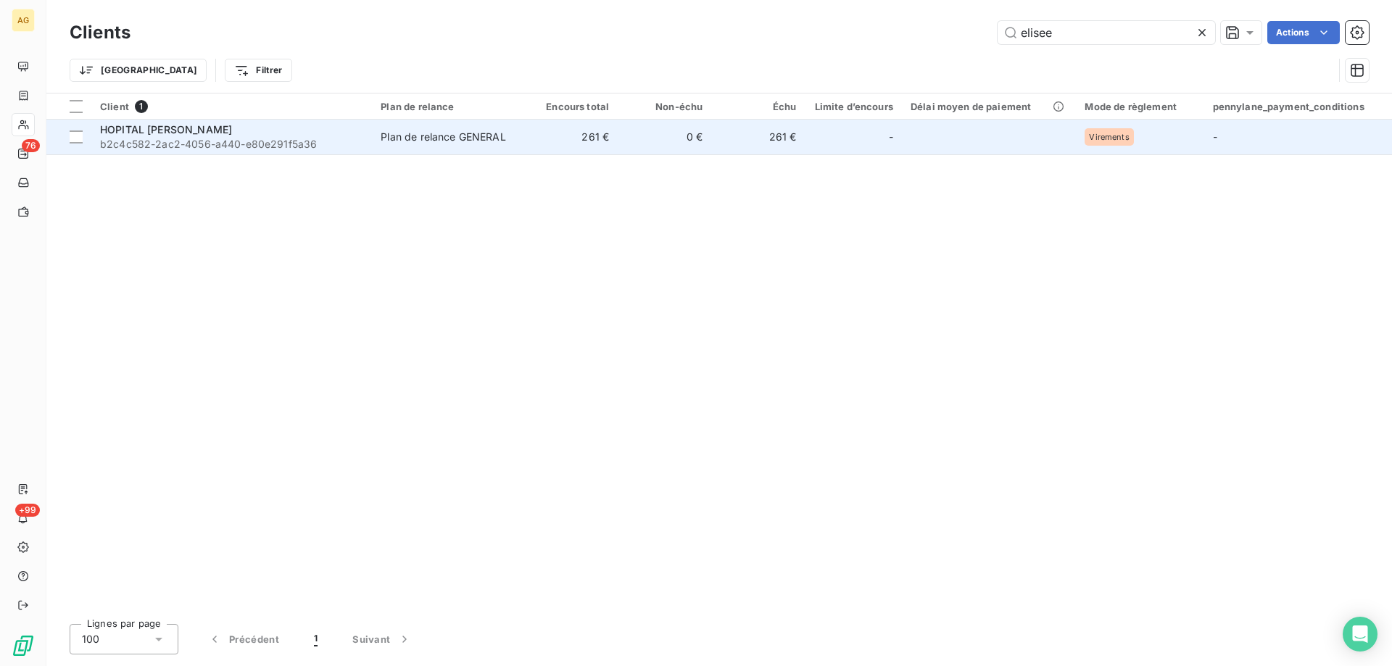
click at [191, 138] on span "b2c4c582-2ac2-4056-a440-e80e291f5a36" at bounding box center [231, 144] width 263 height 14
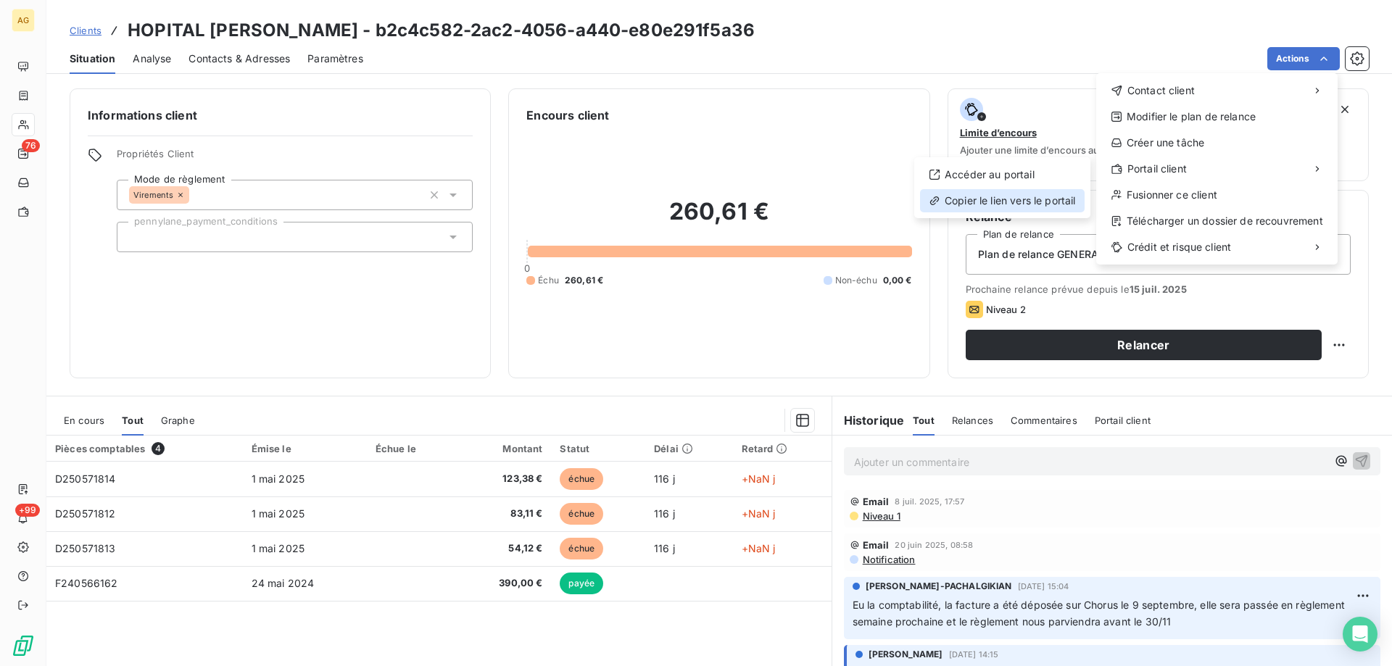
click at [979, 200] on div "Copier le lien vers le portail" at bounding box center [1002, 200] width 165 height 23
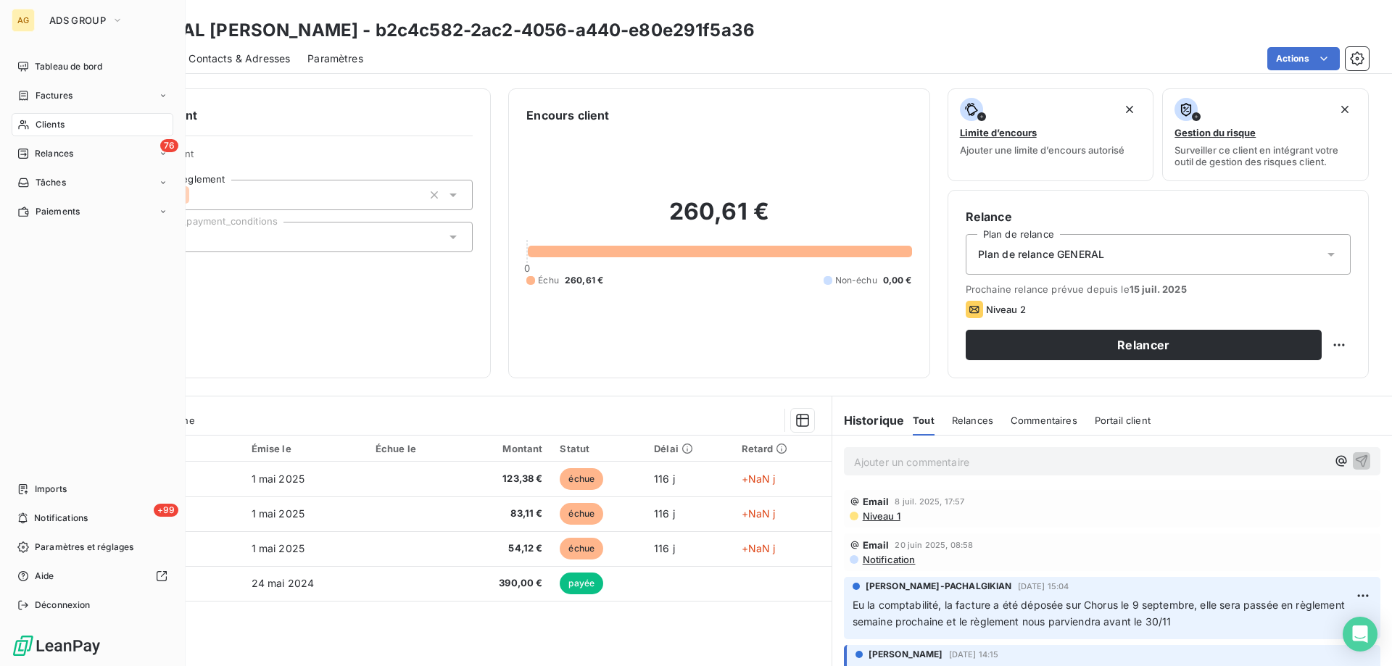
click at [44, 125] on span "Clients" at bounding box center [50, 124] width 29 height 13
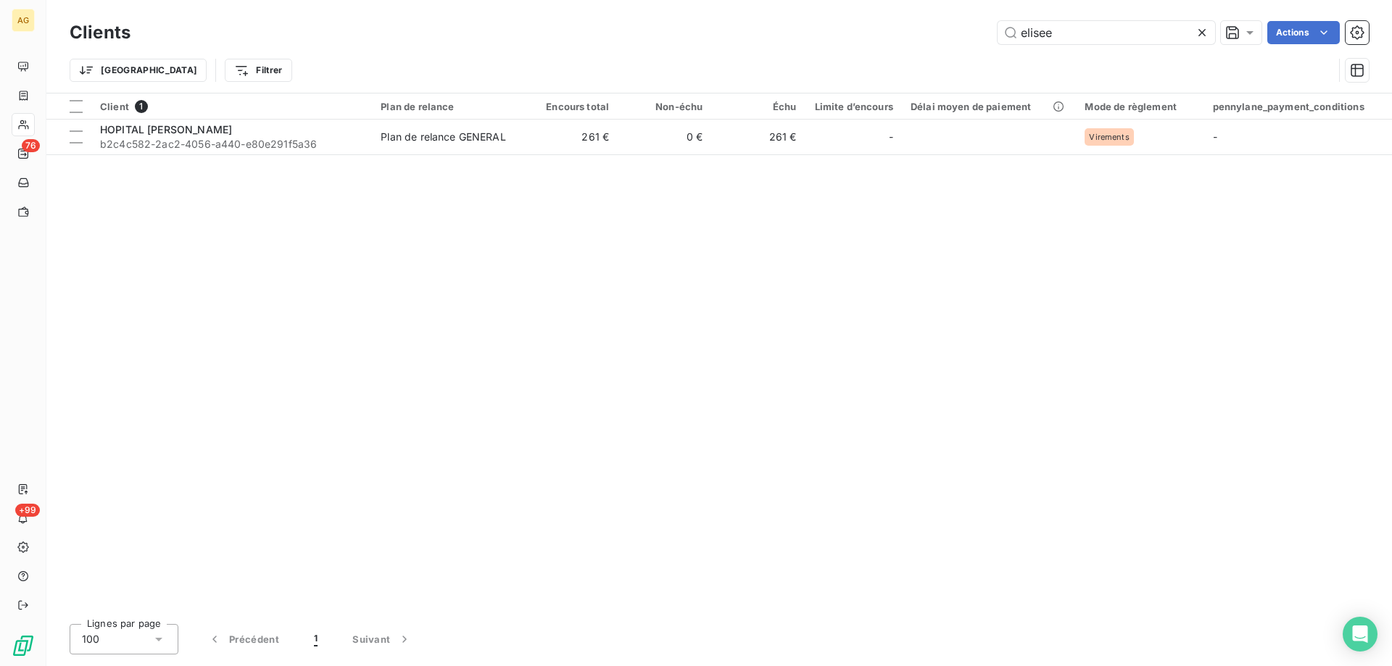
drag, startPoint x: 1085, startPoint y: 33, endPoint x: 781, endPoint y: 28, distance: 303.8
click at [782, 30] on div "elisee Actions" at bounding box center [758, 32] width 1221 height 23
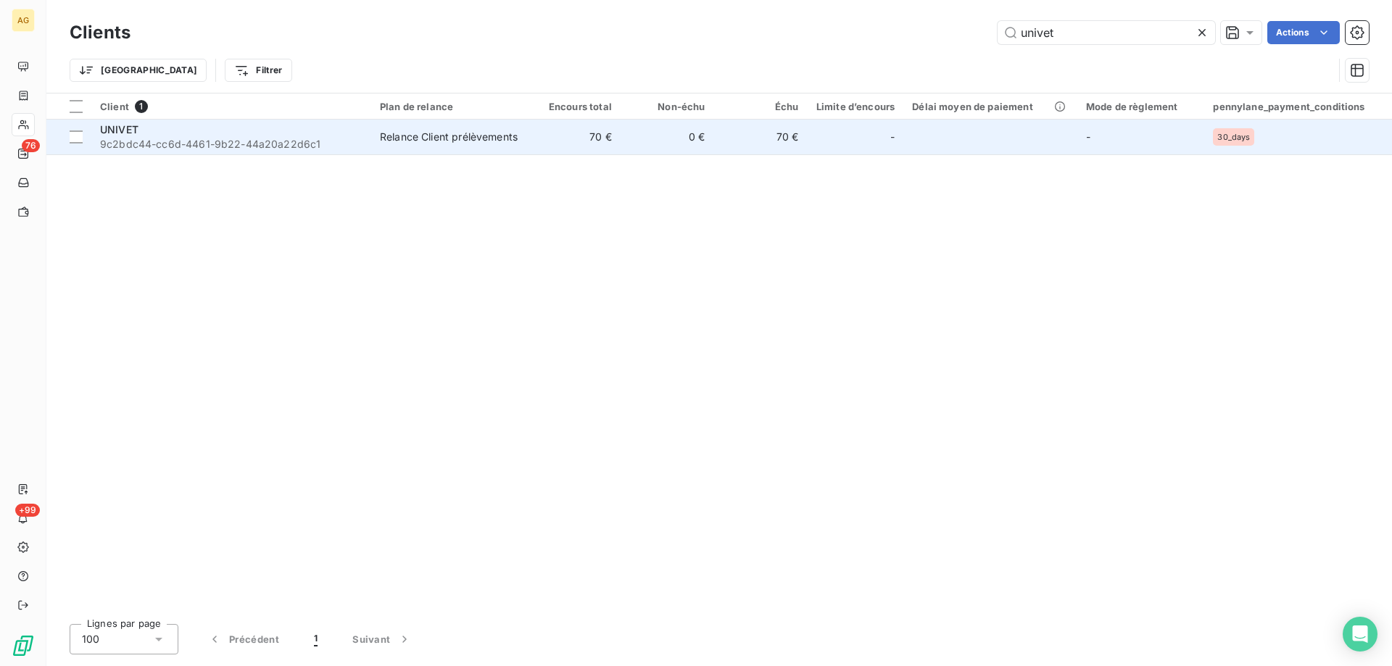
type input "univet"
click at [241, 137] on span "9c2bdc44-cc6d-4461-9b22-44a20a22d6c1" at bounding box center [231, 144] width 262 height 14
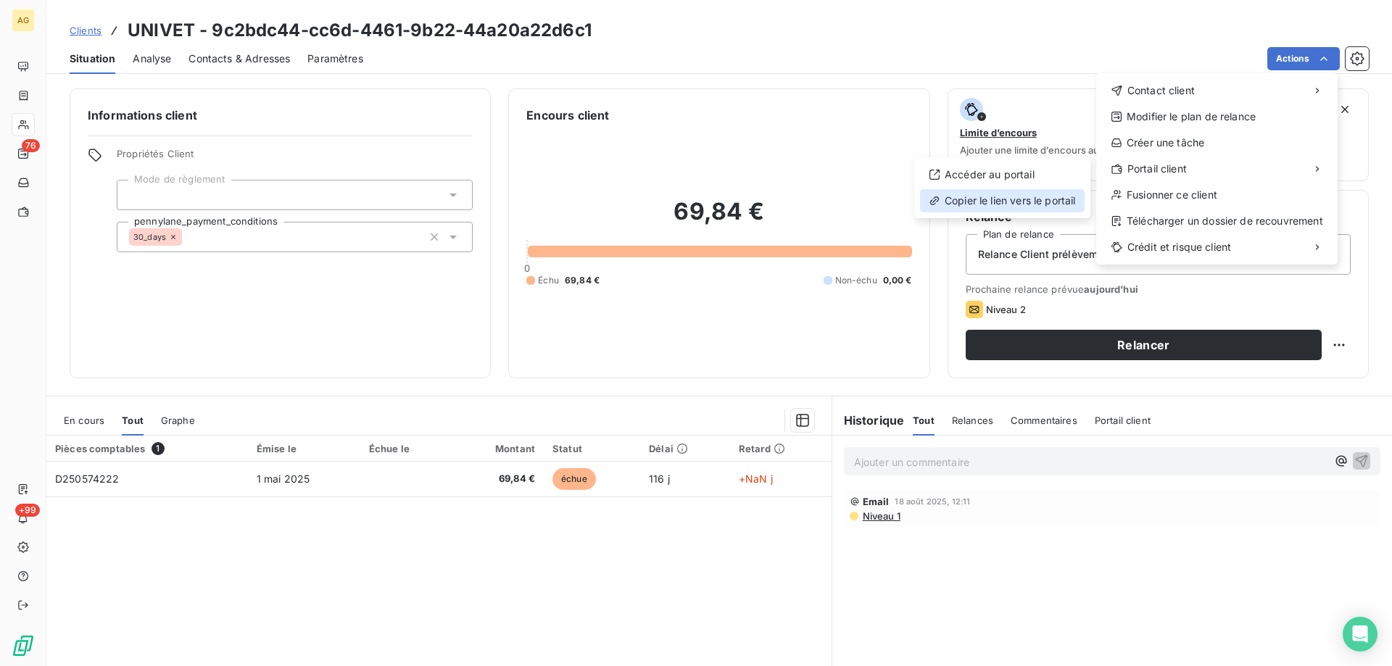
click at [995, 195] on div "Copier le lien vers le portail" at bounding box center [1002, 200] width 165 height 23
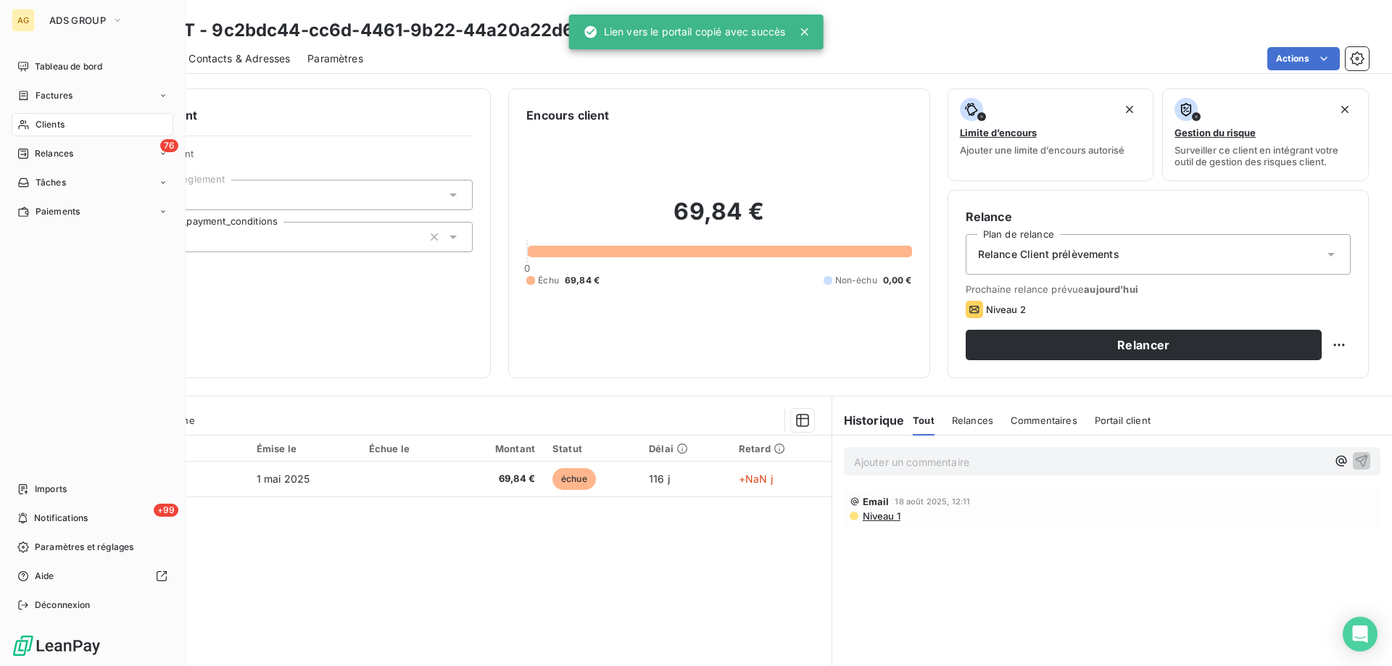
drag, startPoint x: 49, startPoint y: 125, endPoint x: 169, endPoint y: 125, distance: 119.6
click at [49, 125] on span "Clients" at bounding box center [50, 124] width 29 height 13
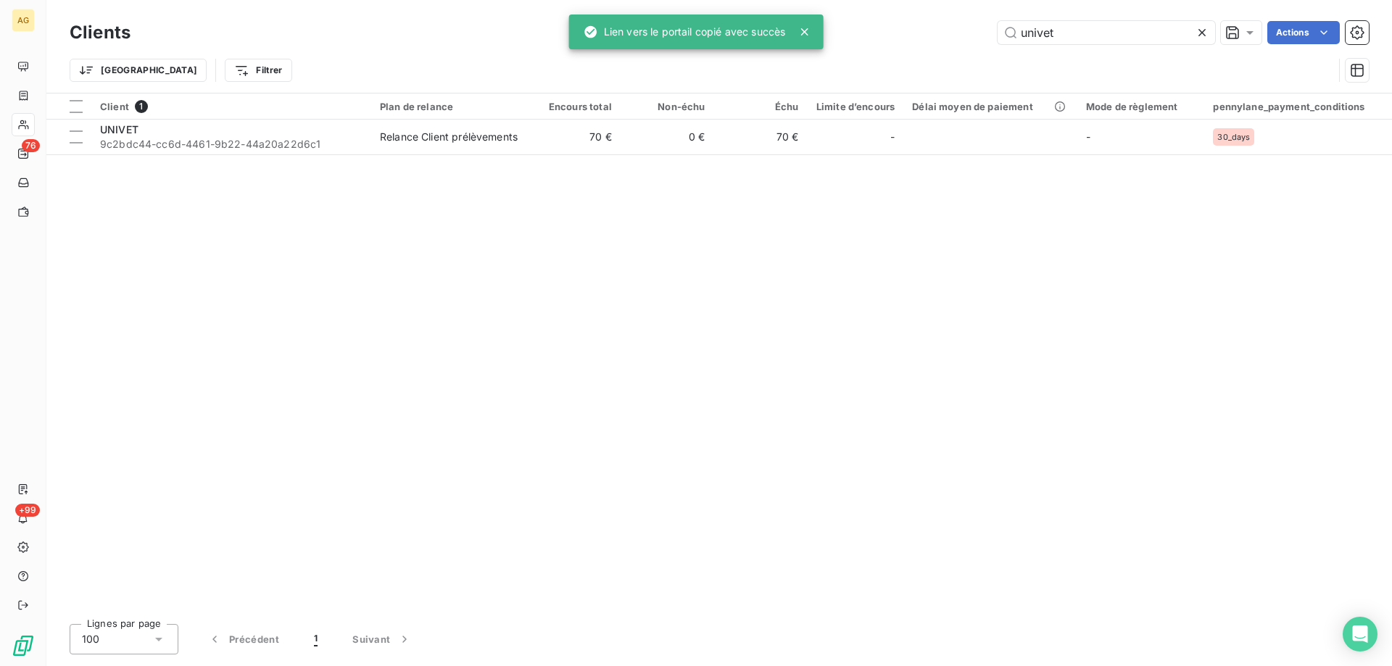
drag, startPoint x: 1082, startPoint y: 36, endPoint x: 852, endPoint y: 44, distance: 230.7
click at [791, 41] on div "AG 76 +99 Clients univet Actions Trier Filtrer Client 1 Plan de relance Encours…" at bounding box center [696, 333] width 1392 height 666
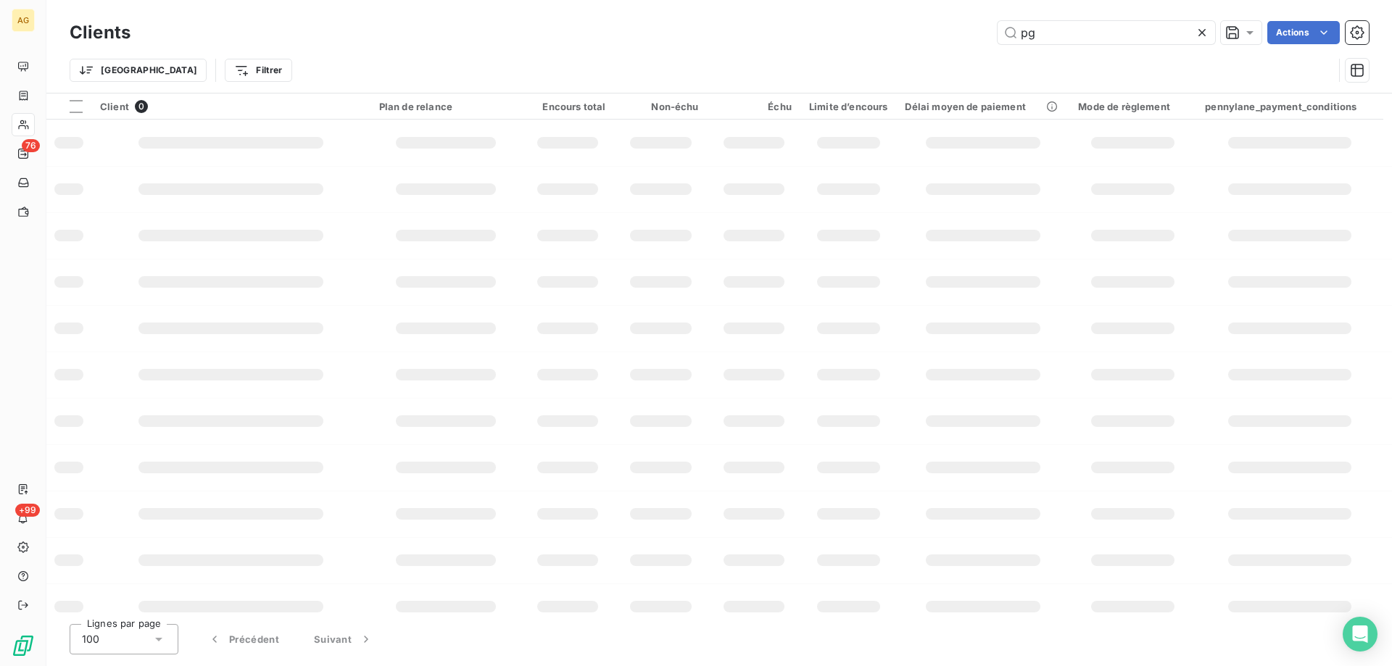
type input "p"
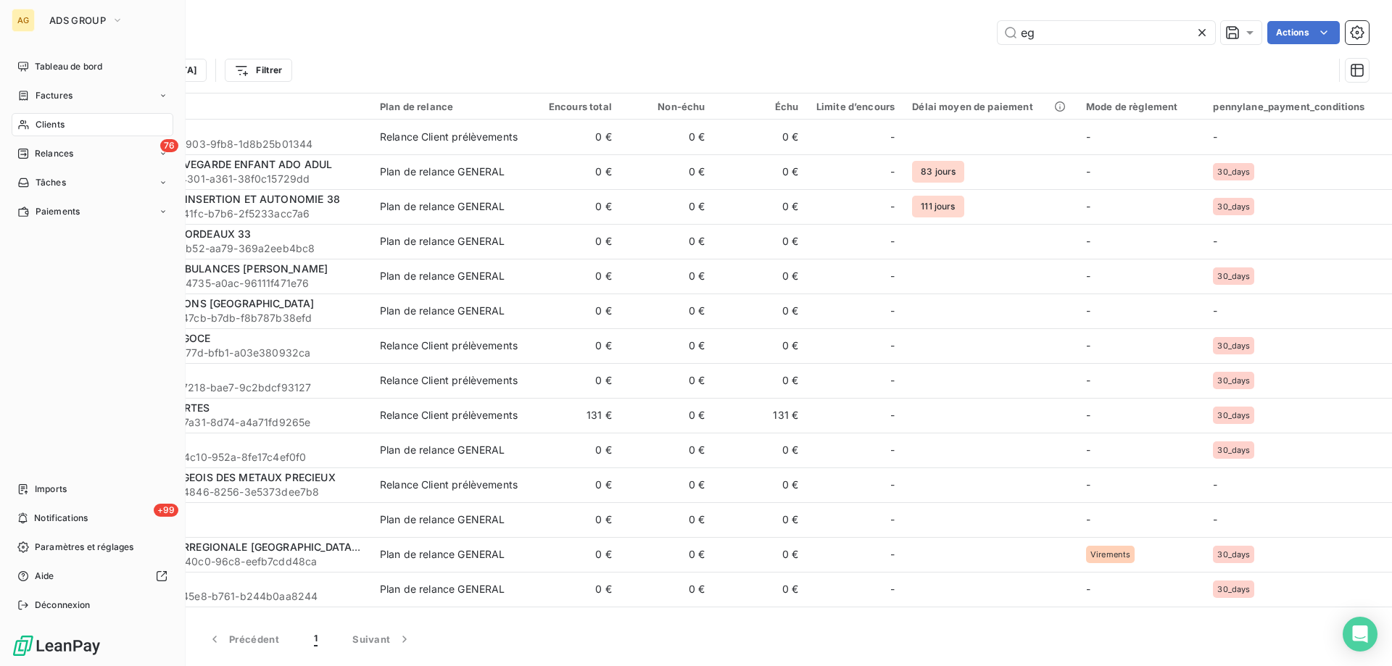
click at [52, 132] on div "Clients" at bounding box center [93, 124] width 162 height 23
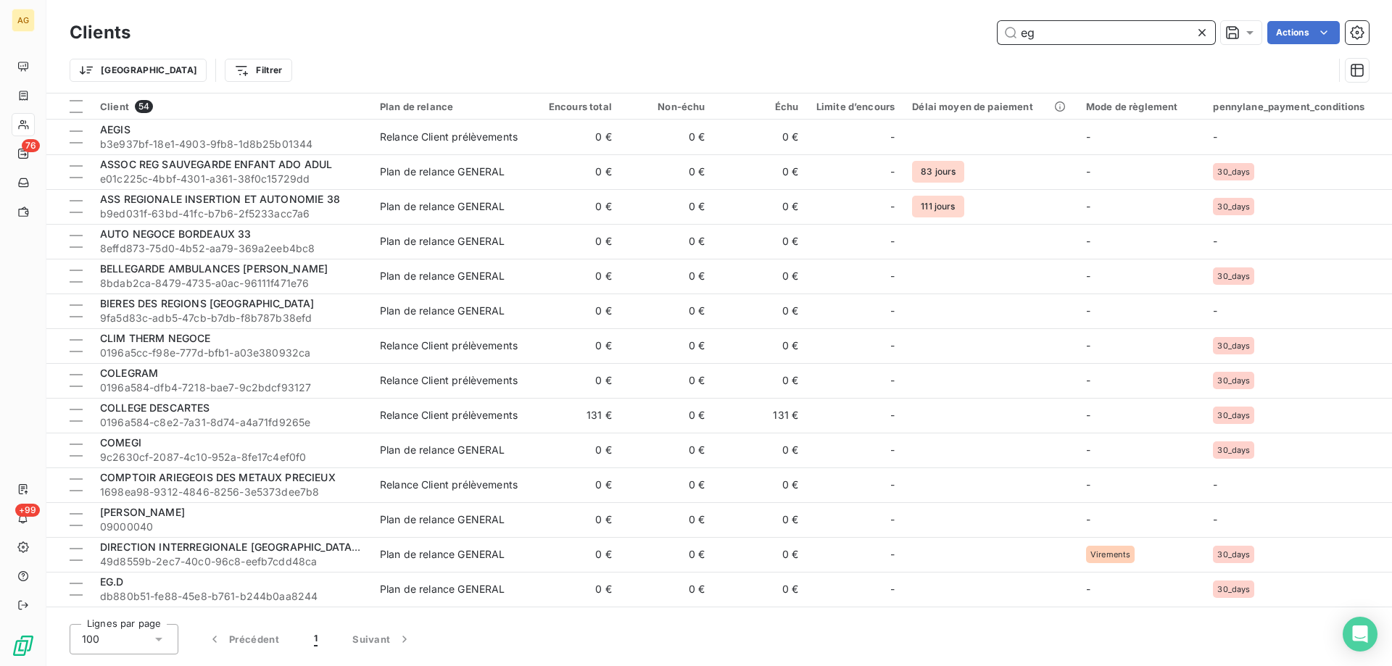
click at [1030, 32] on input "eg" at bounding box center [1106, 32] width 217 height 23
type input "e"
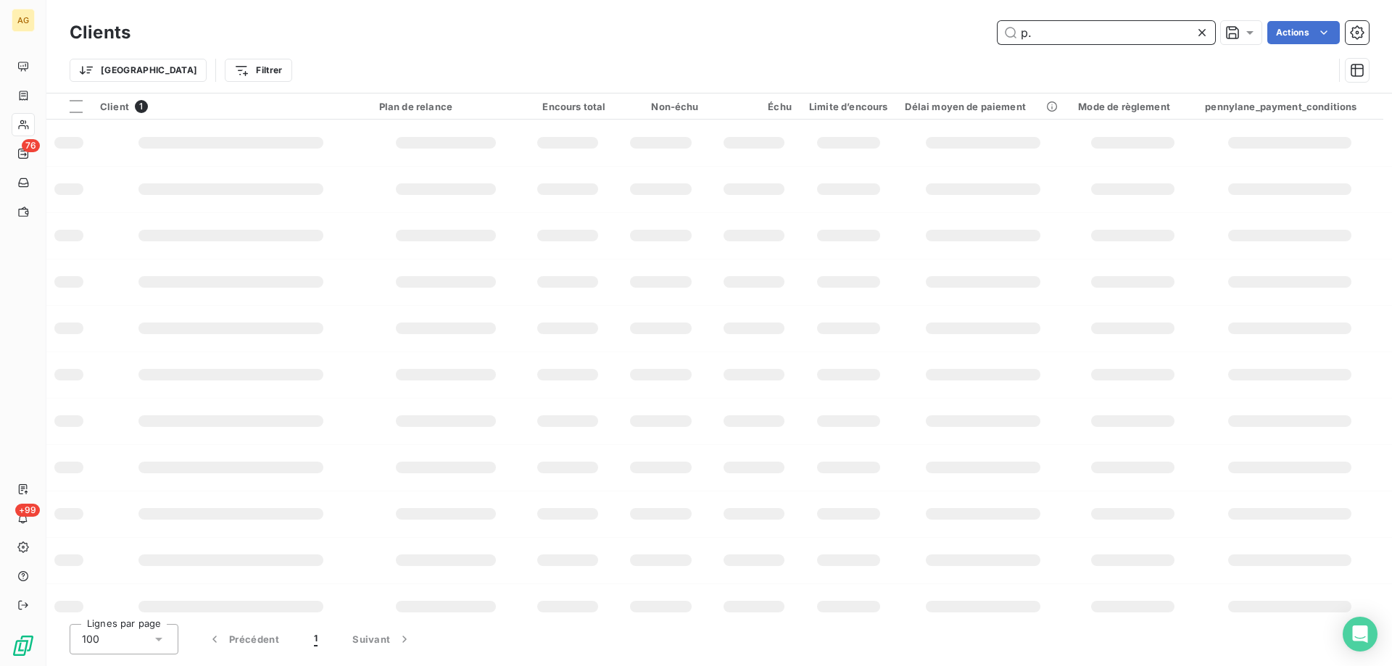
type input "p"
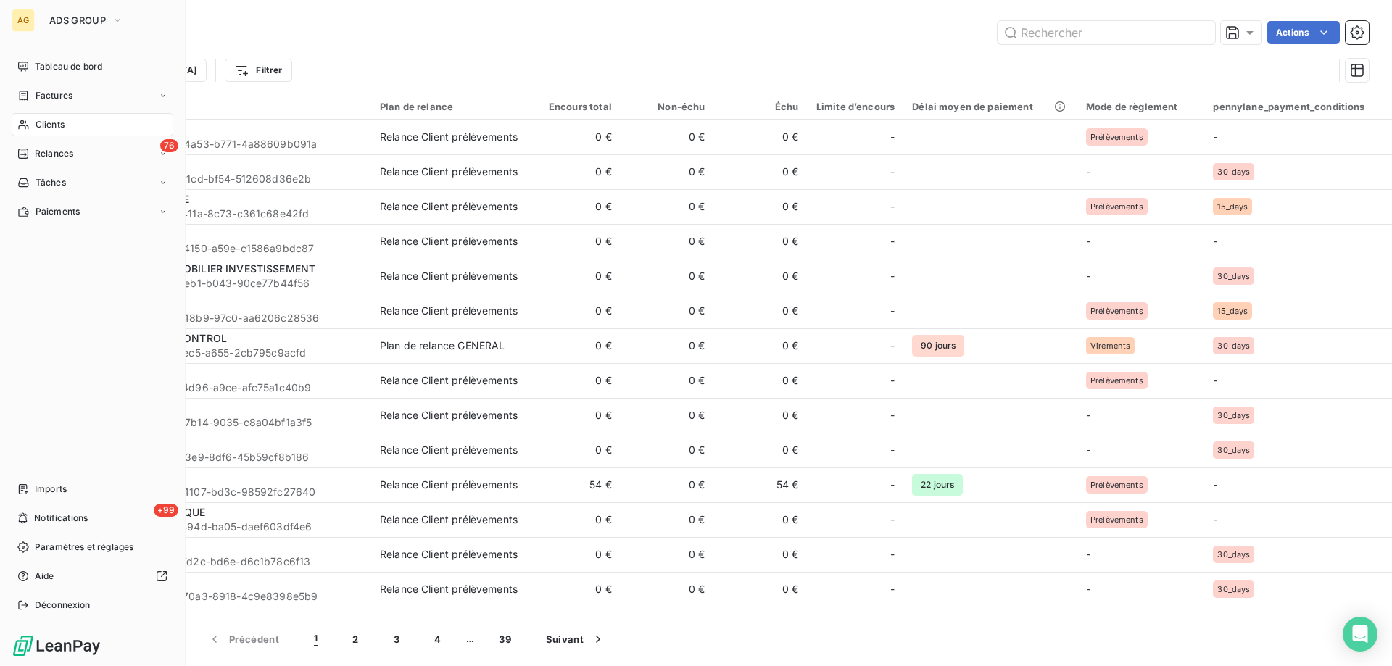
click at [51, 124] on span "Clients" at bounding box center [50, 124] width 29 height 13
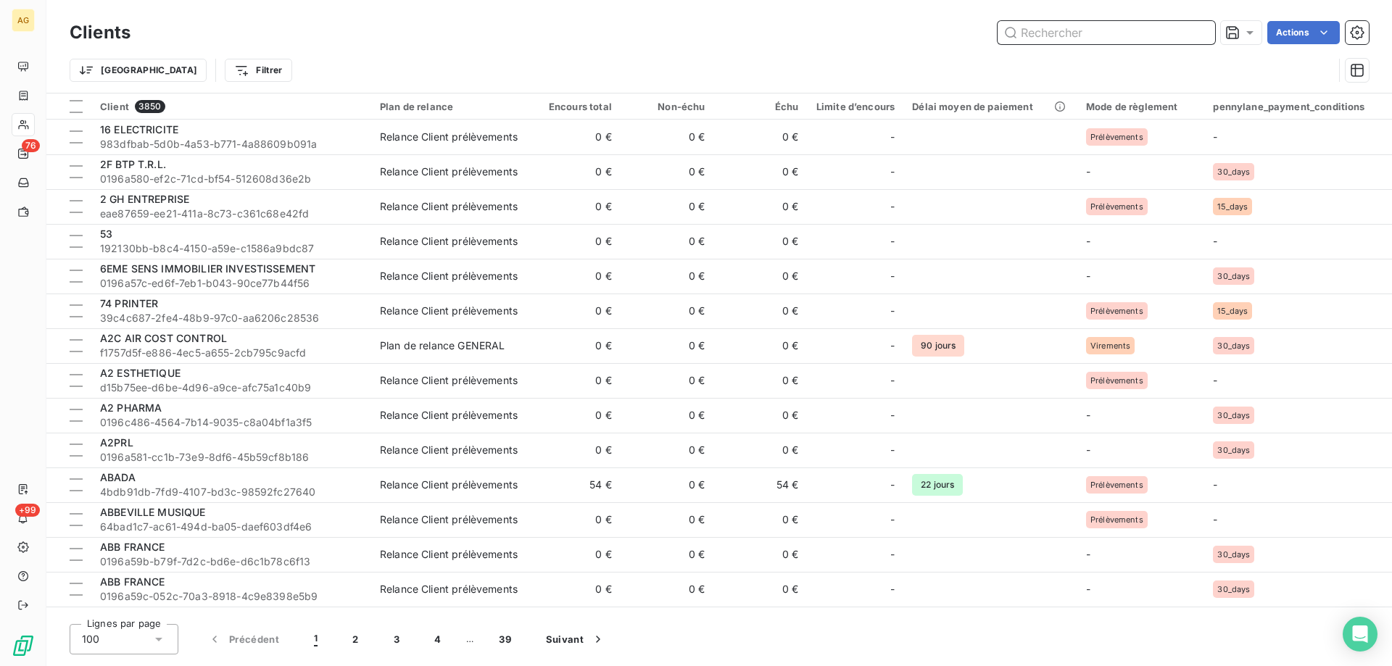
click at [1125, 29] on input "text" at bounding box center [1106, 32] width 217 height 23
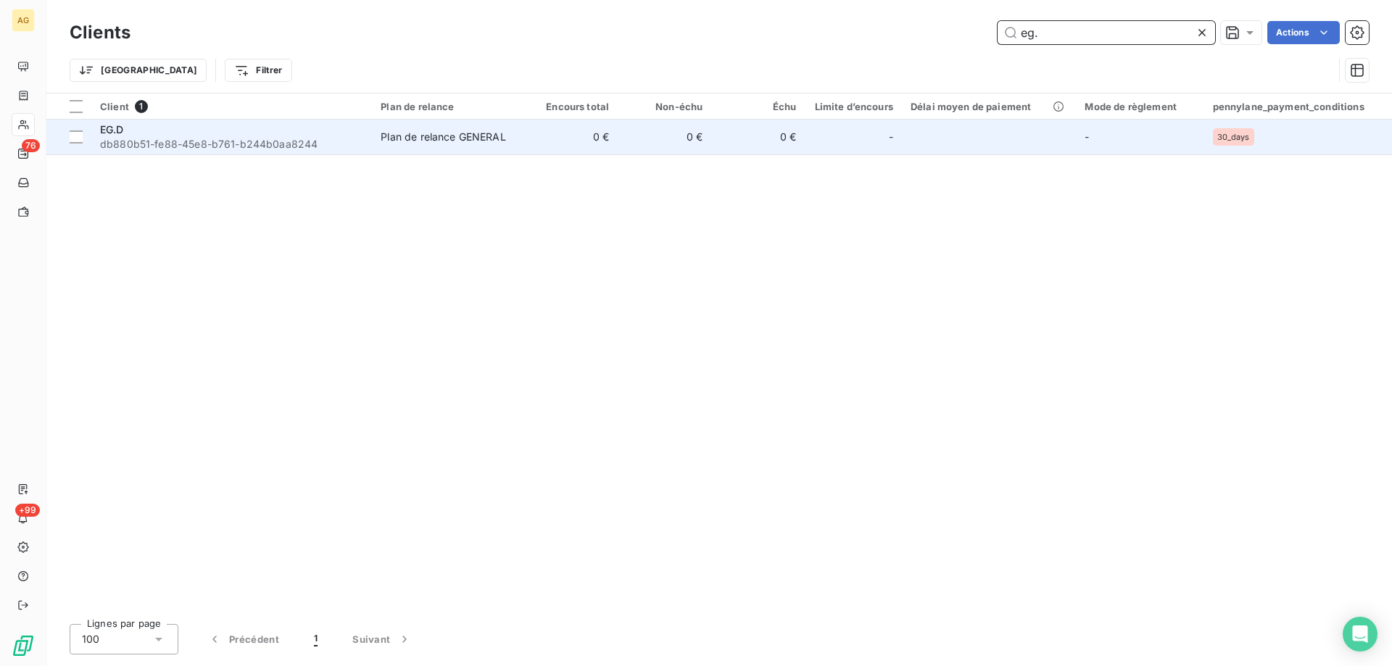
type input "eg."
click at [220, 132] on div "EG.D" at bounding box center [231, 130] width 263 height 14
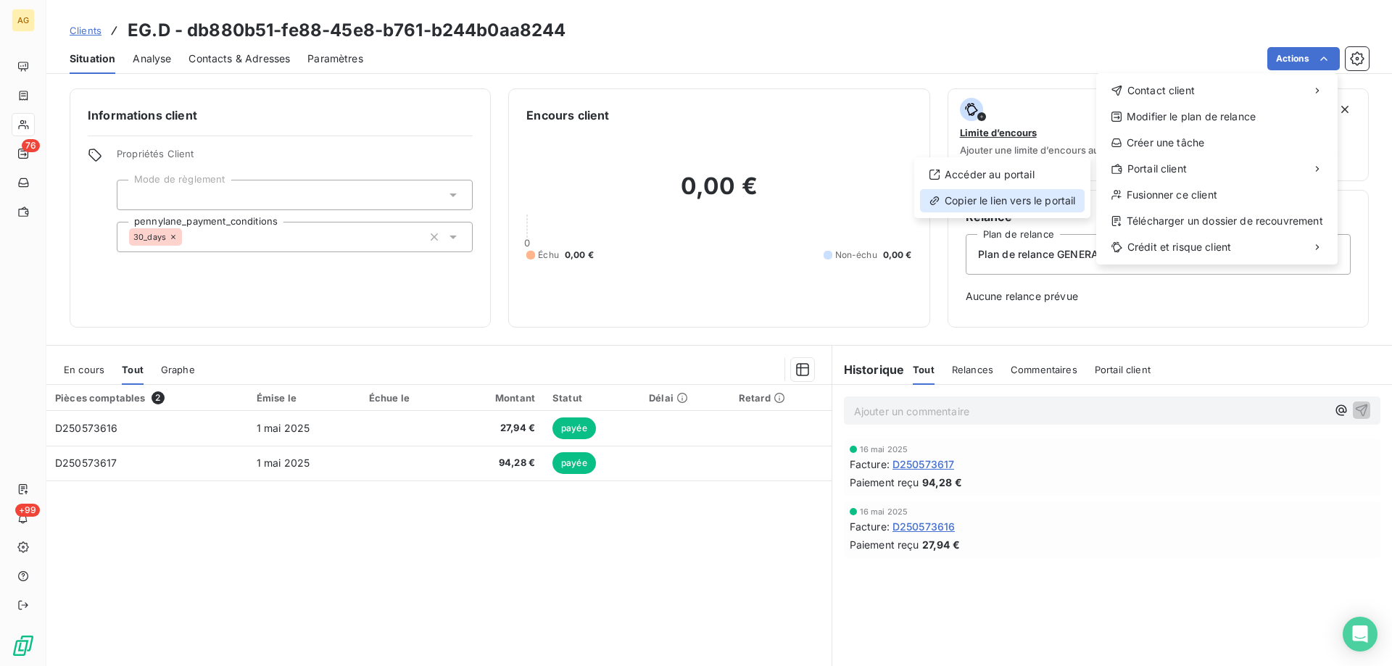
click at [1024, 191] on div "Copier le lien vers le portail" at bounding box center [1002, 200] width 165 height 23
